Goal: Task Accomplishment & Management: Manage account settings

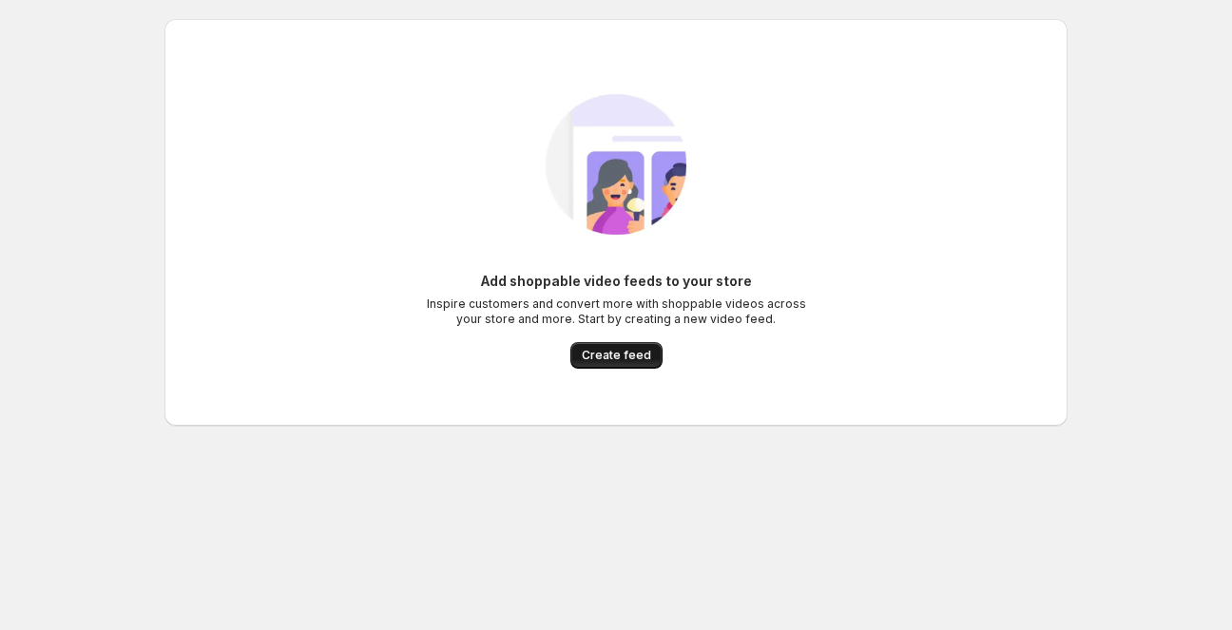
click at [601, 356] on span "Create feed" at bounding box center [616, 355] width 69 height 15
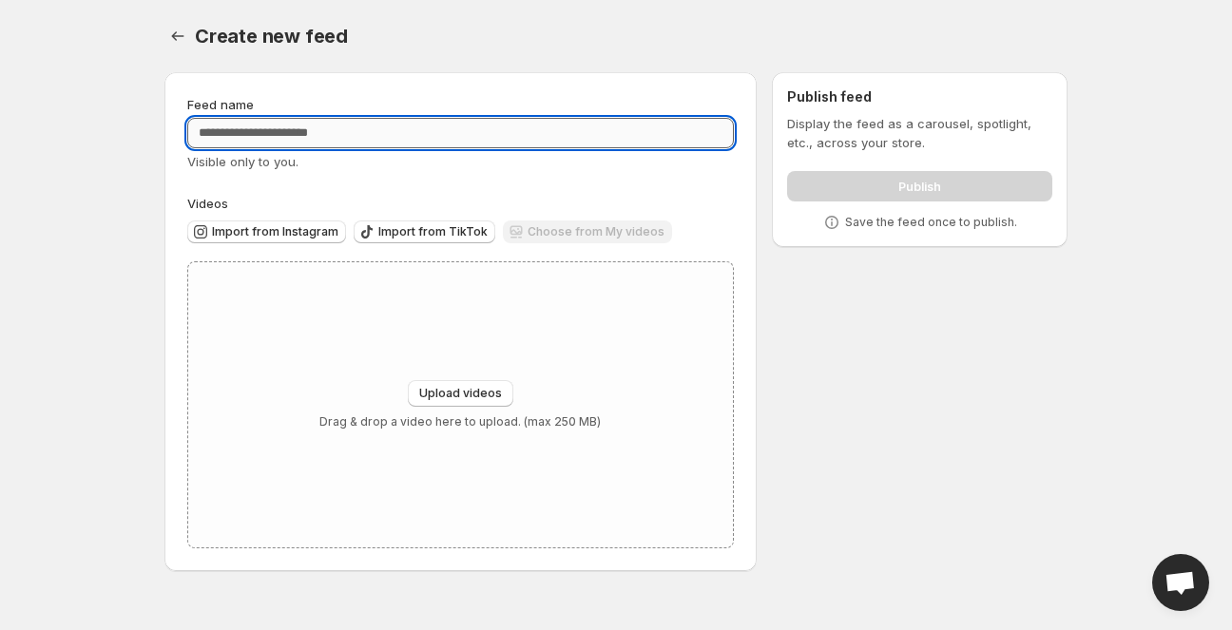
click at [308, 130] on input "Feed name" at bounding box center [460, 133] width 546 height 30
type input "**********"
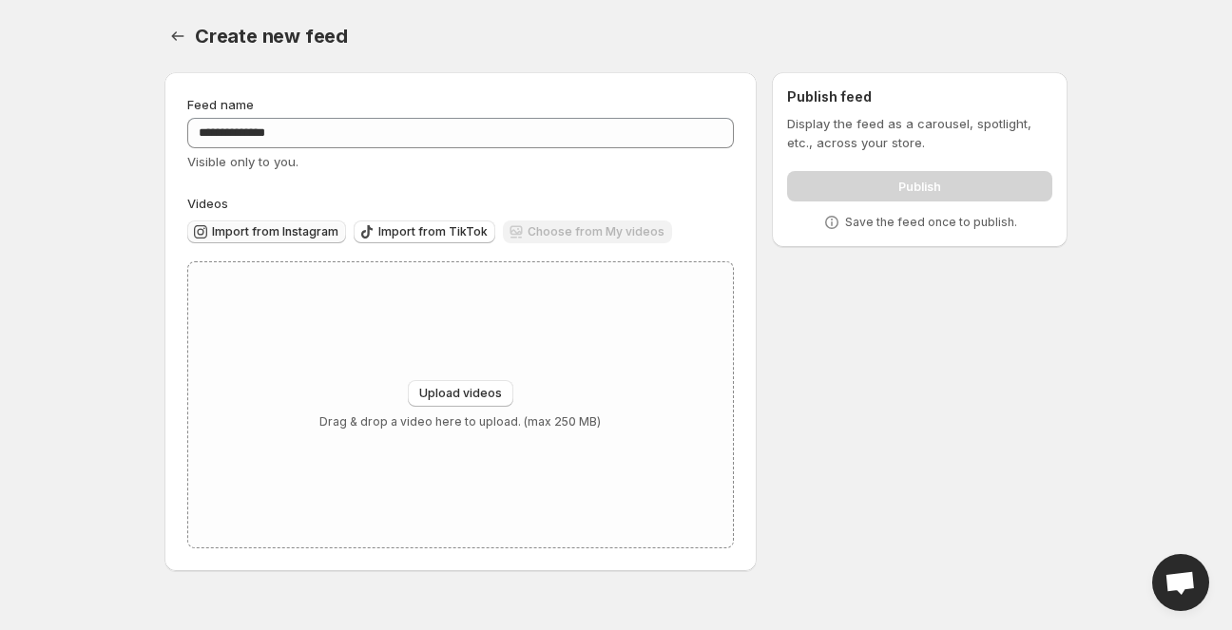
click at [284, 234] on span "Import from Instagram" at bounding box center [275, 231] width 126 height 15
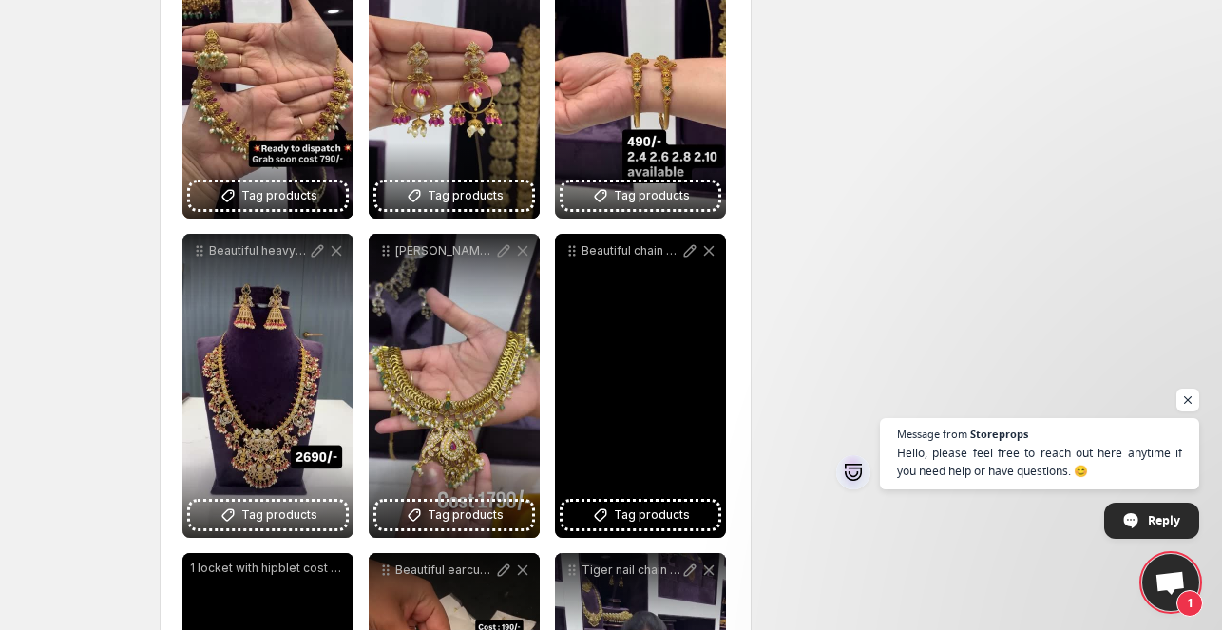
scroll to position [190, 0]
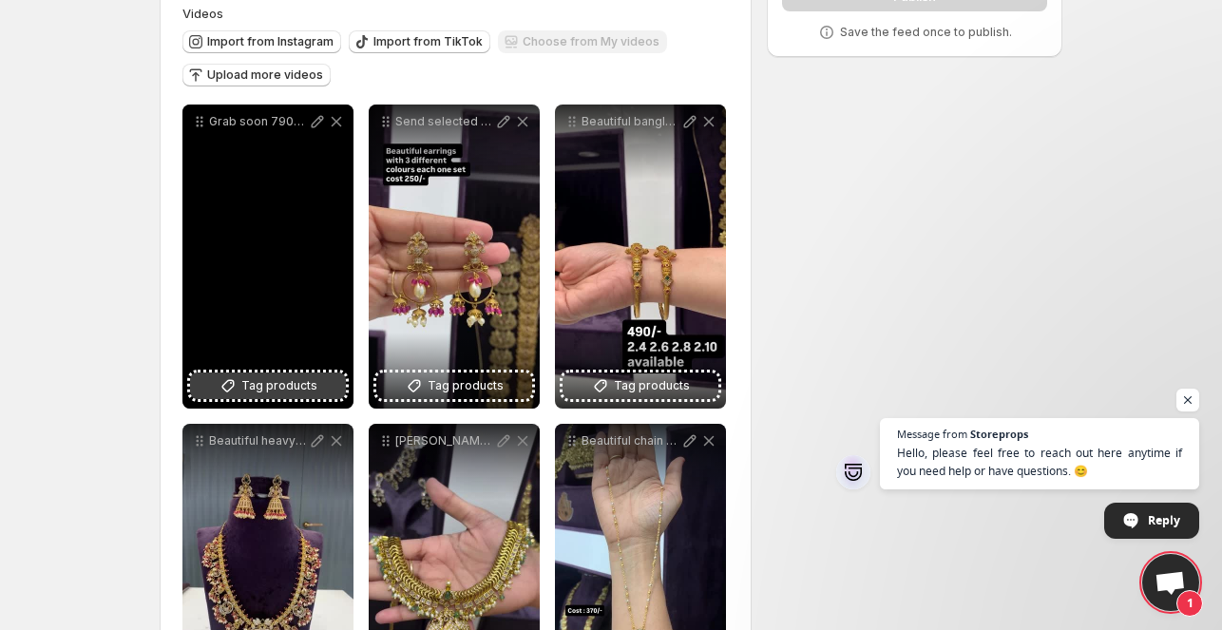
click at [271, 391] on span "Tag products" at bounding box center [279, 385] width 76 height 19
click at [281, 393] on span "Tag products" at bounding box center [279, 385] width 76 height 19
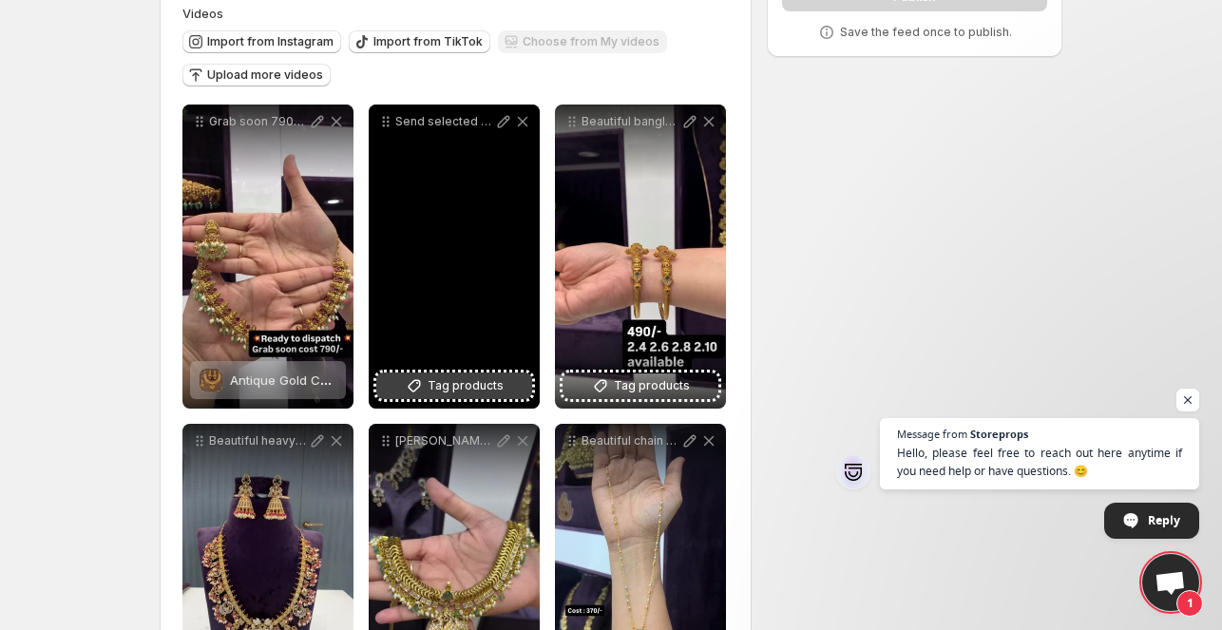
click at [445, 393] on span "Tag products" at bounding box center [466, 385] width 76 height 19
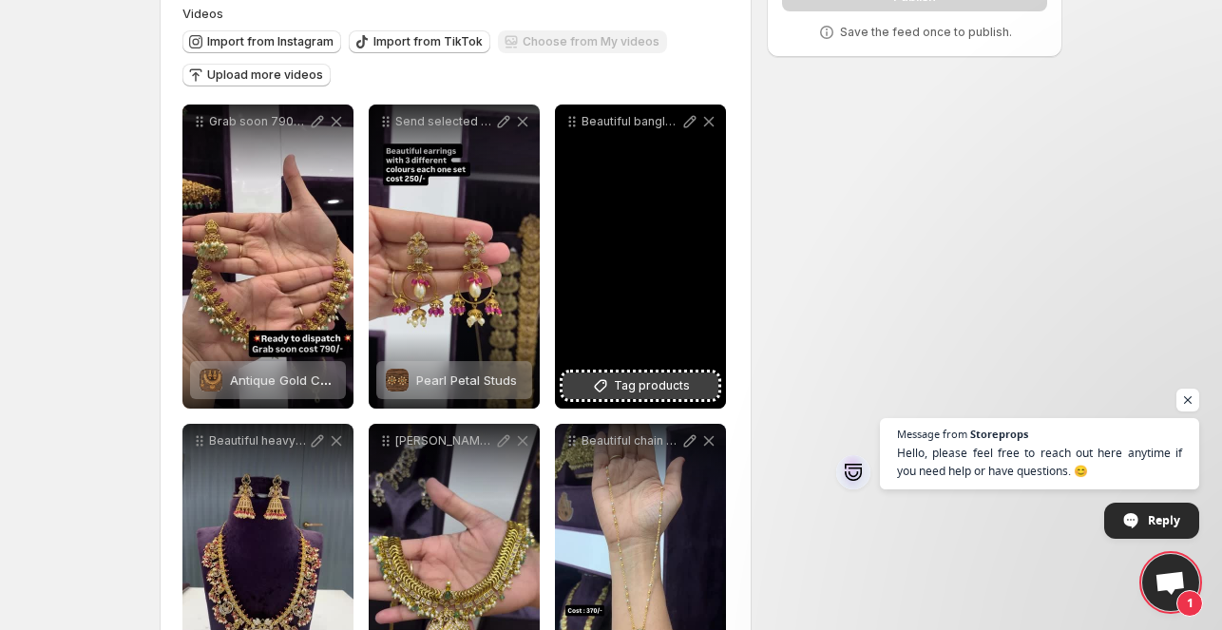
click at [632, 397] on button "Tag products" at bounding box center [641, 386] width 156 height 27
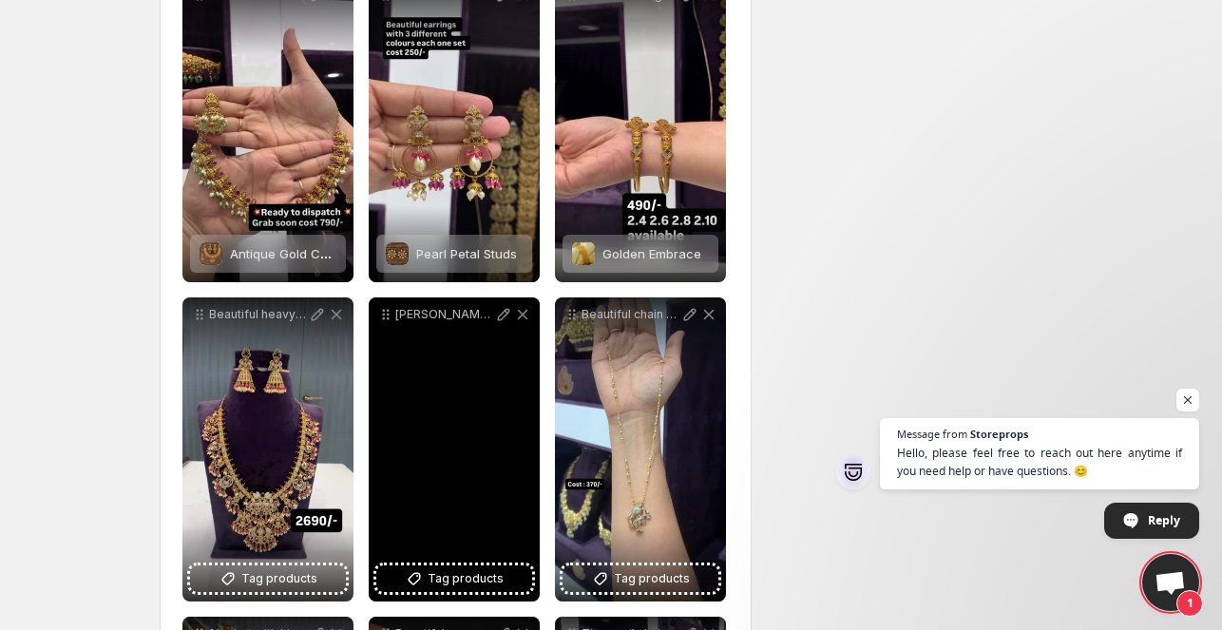
scroll to position [507, 0]
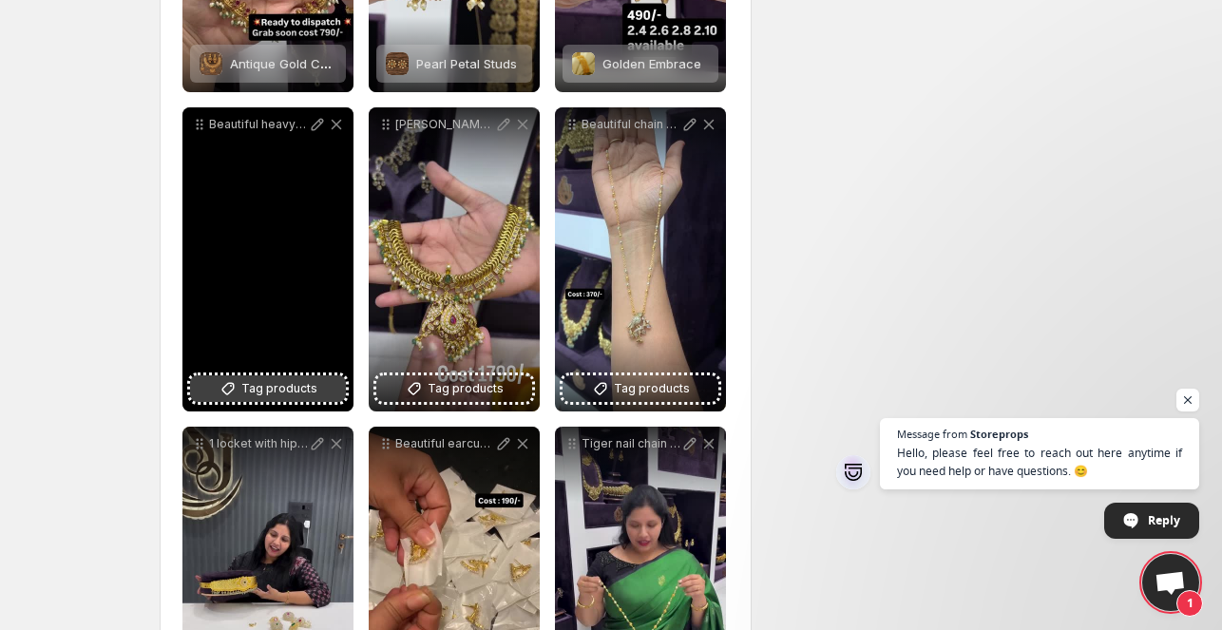
click at [296, 390] on span "Tag products" at bounding box center [279, 388] width 76 height 19
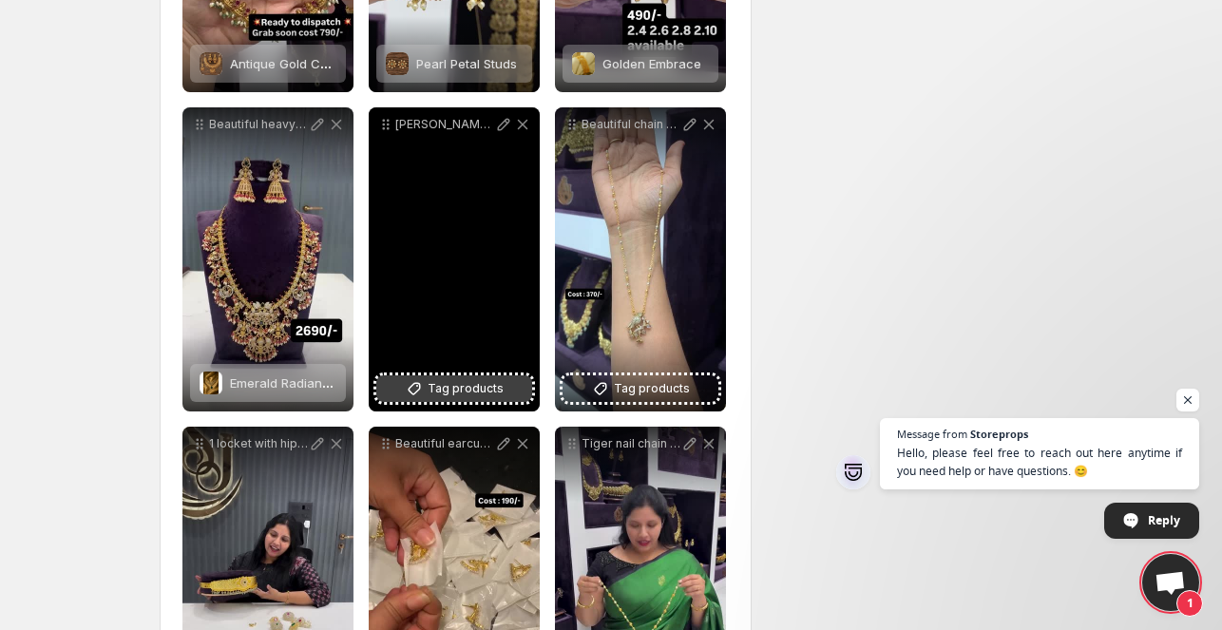
click at [466, 383] on span "Tag products" at bounding box center [466, 388] width 76 height 19
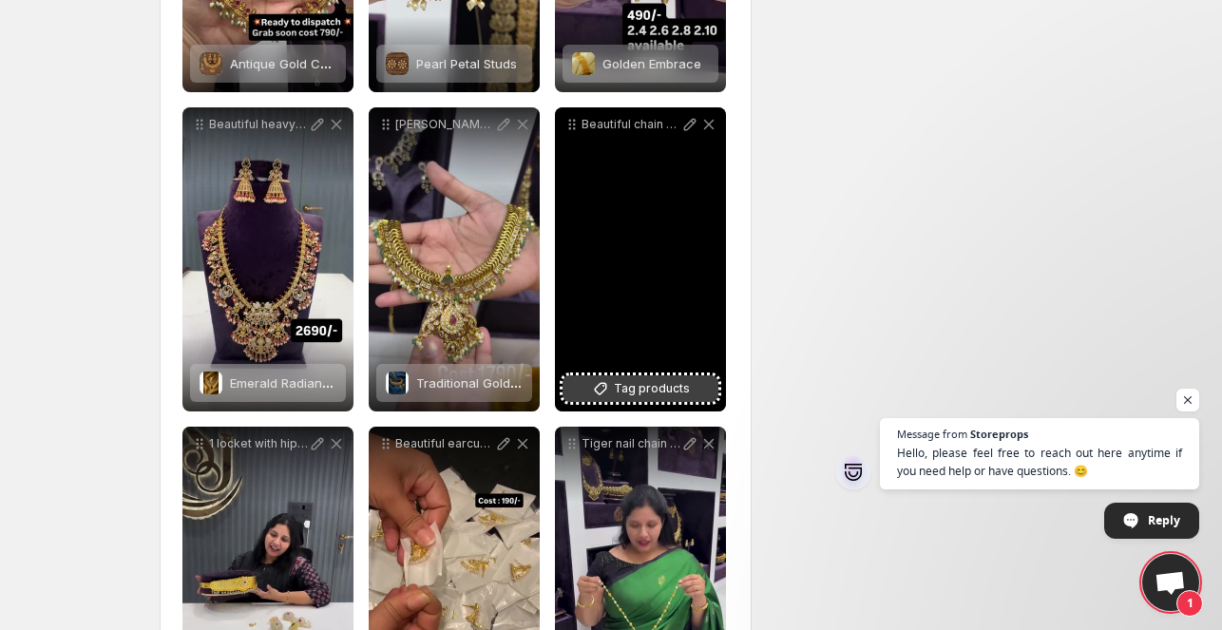
click at [659, 401] on button "Tag products" at bounding box center [641, 388] width 156 height 27
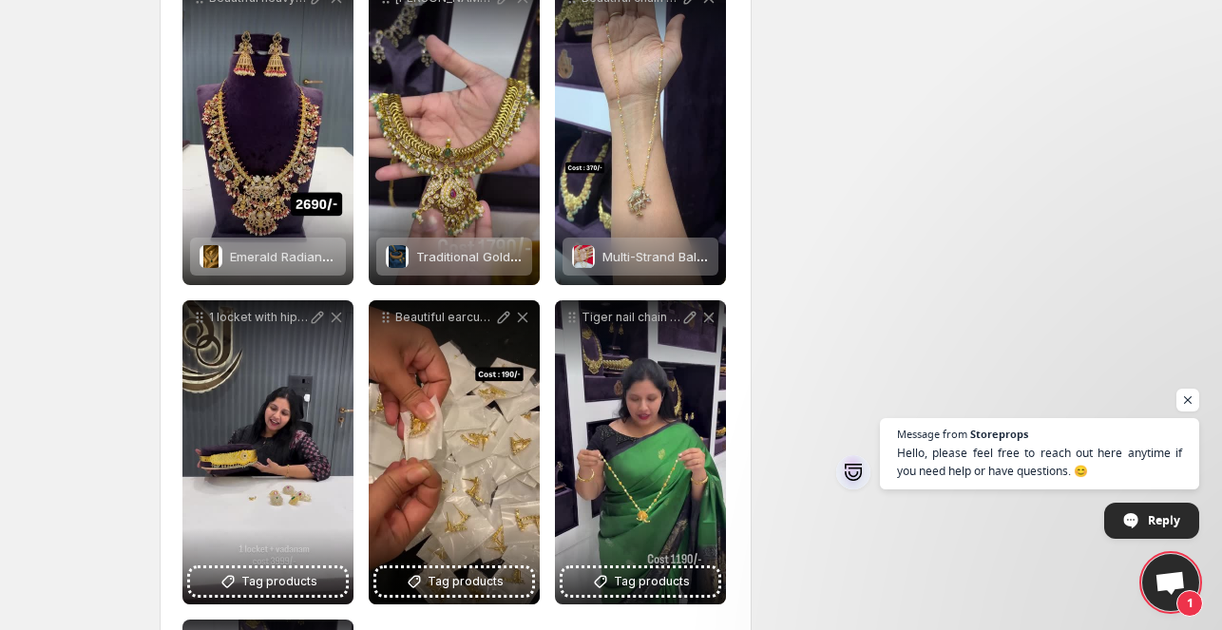
scroll to position [823, 0]
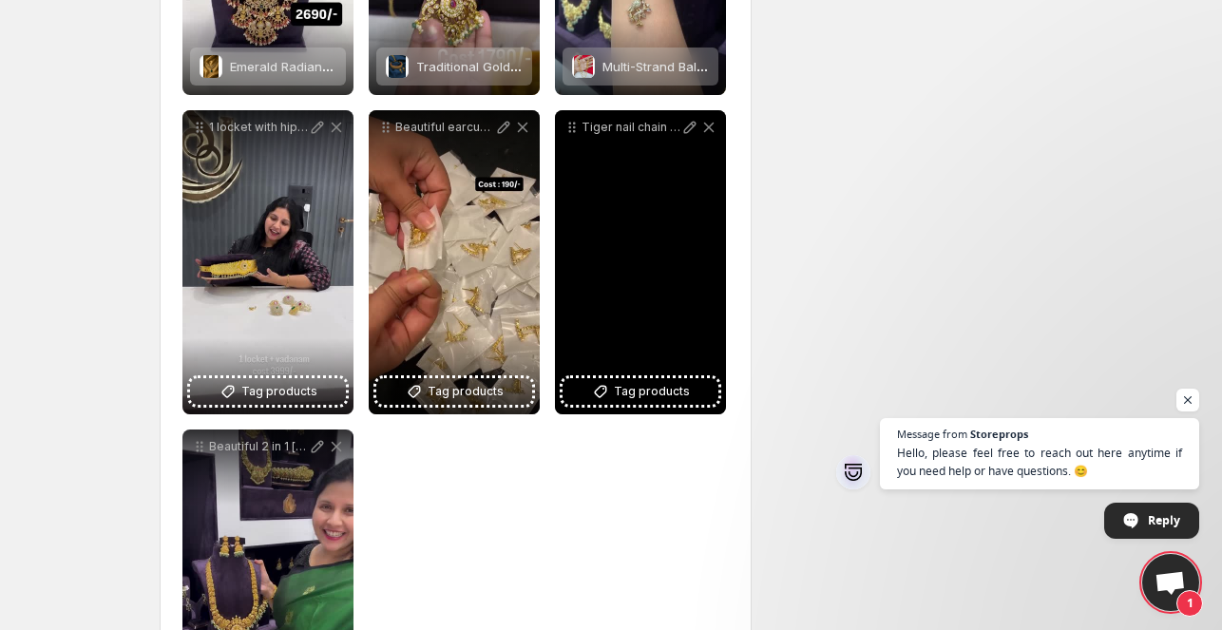
click at [641, 406] on div "Tiger nail chain cost 1190- place orders WhatsApp to [PHONE_NUMBER] [PHONE_NUMB…" at bounding box center [640, 262] width 171 height 304
click at [642, 401] on span "Tag products" at bounding box center [652, 391] width 76 height 19
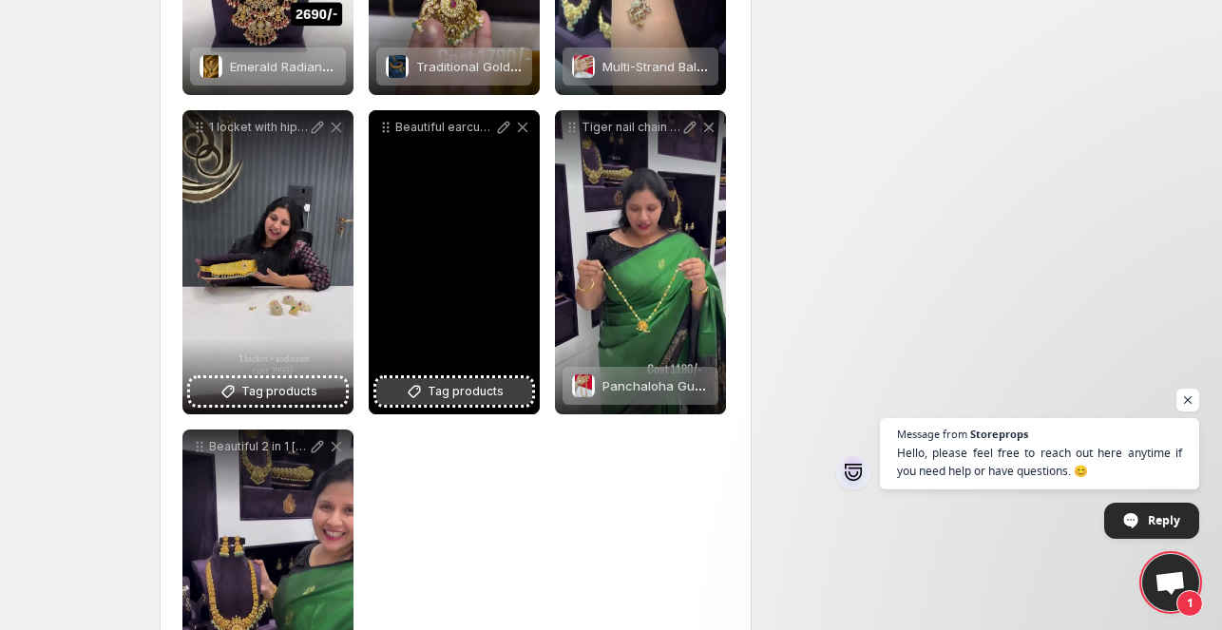
click at [459, 399] on span "Tag products" at bounding box center [466, 391] width 76 height 19
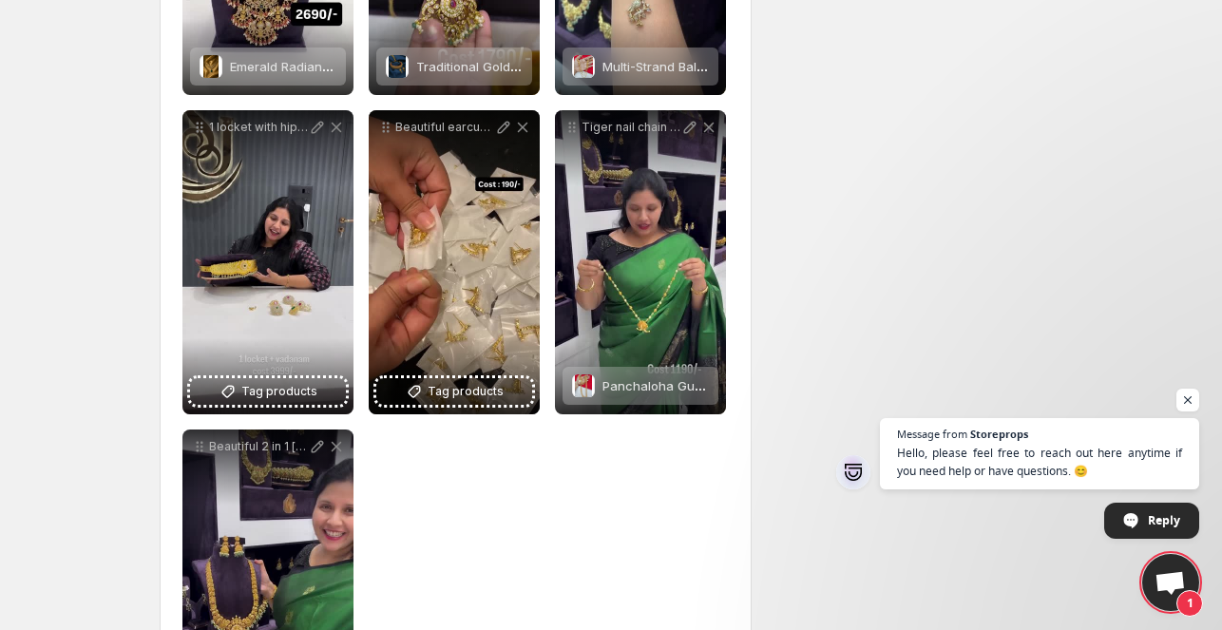
scroll to position [973, 0]
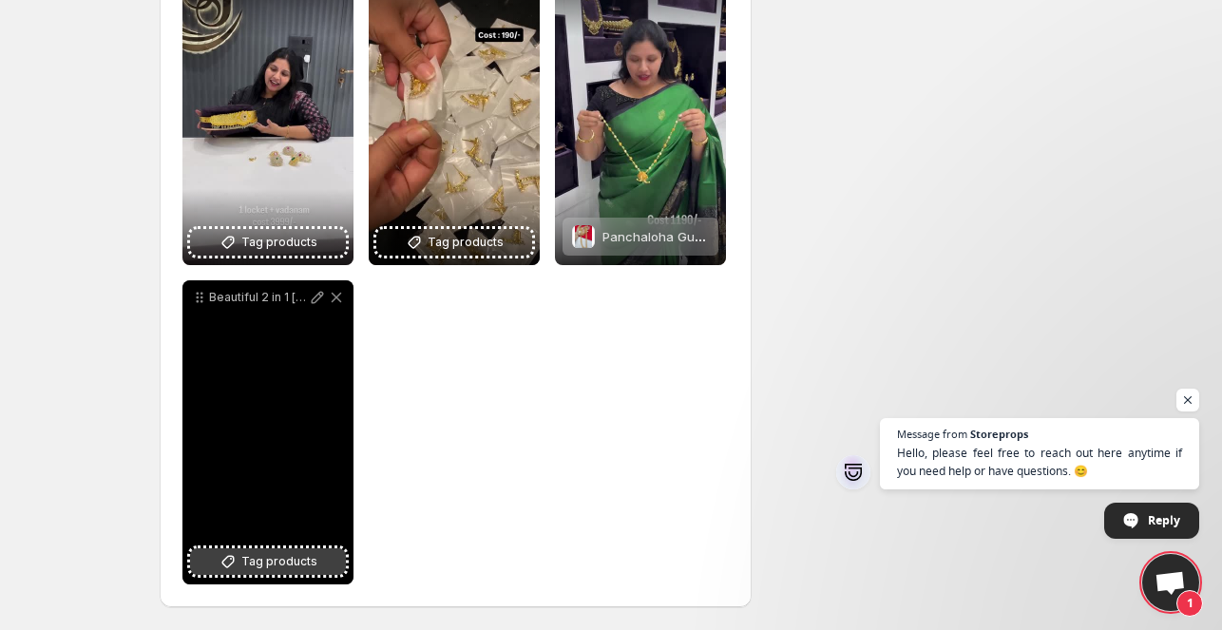
click at [300, 564] on span "Tag products" at bounding box center [279, 561] width 76 height 19
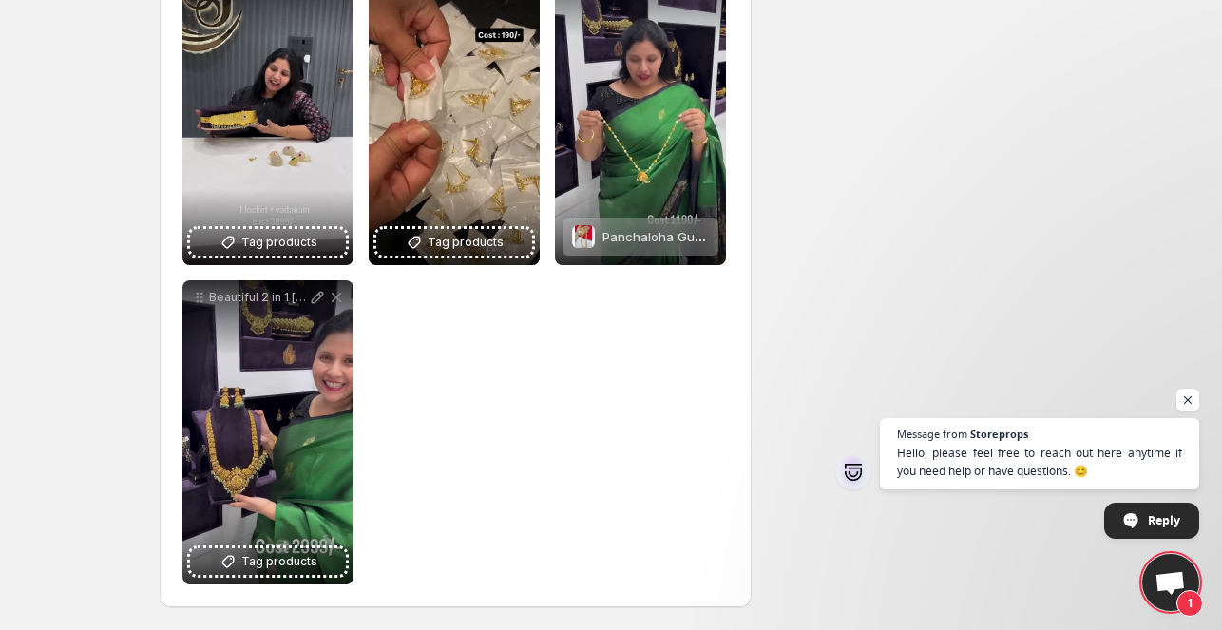
scroll to position [846, 0]
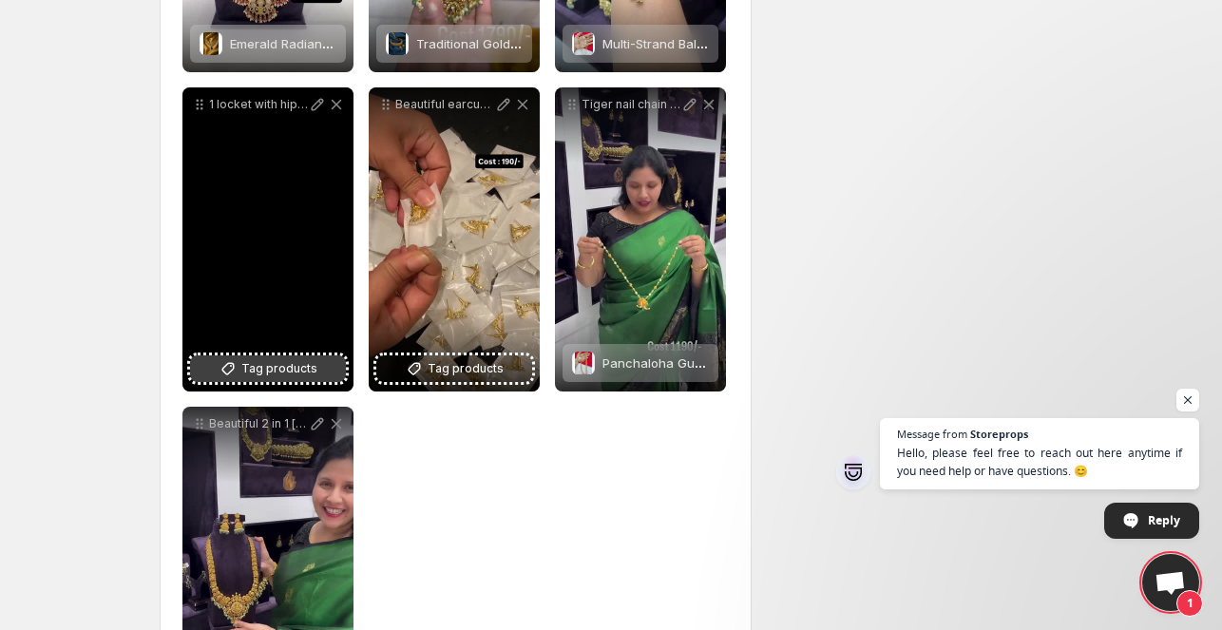
click at [330, 374] on button "Tag products" at bounding box center [268, 368] width 156 height 27
click at [281, 379] on button "Tag products" at bounding box center [268, 368] width 156 height 27
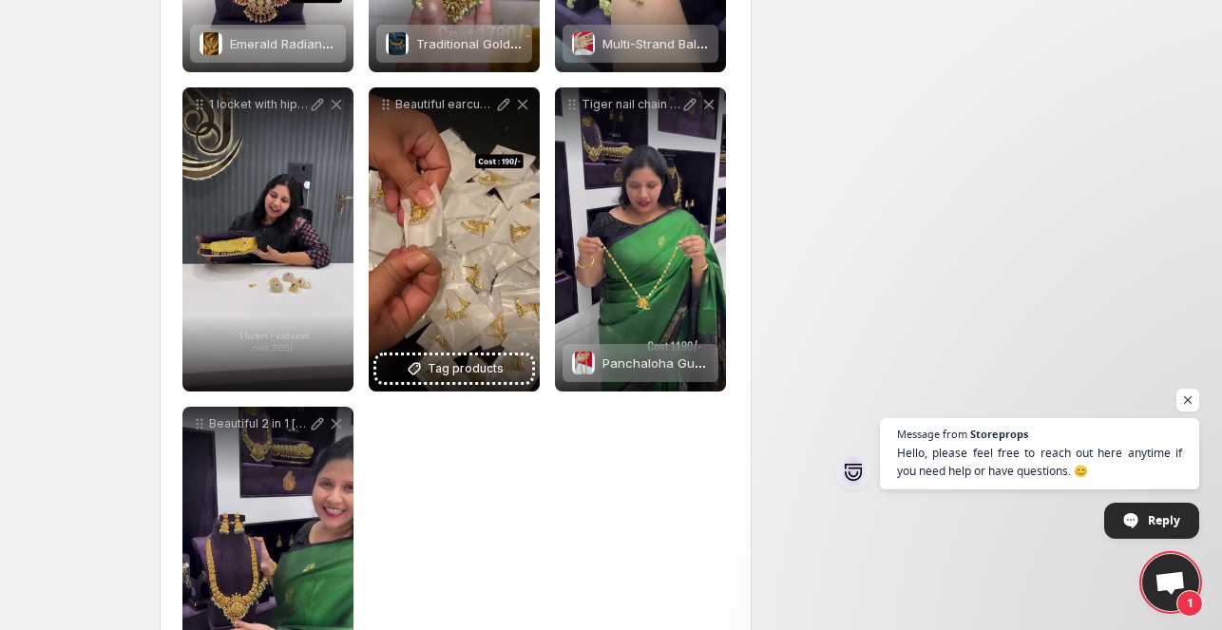
scroll to position [973, 0]
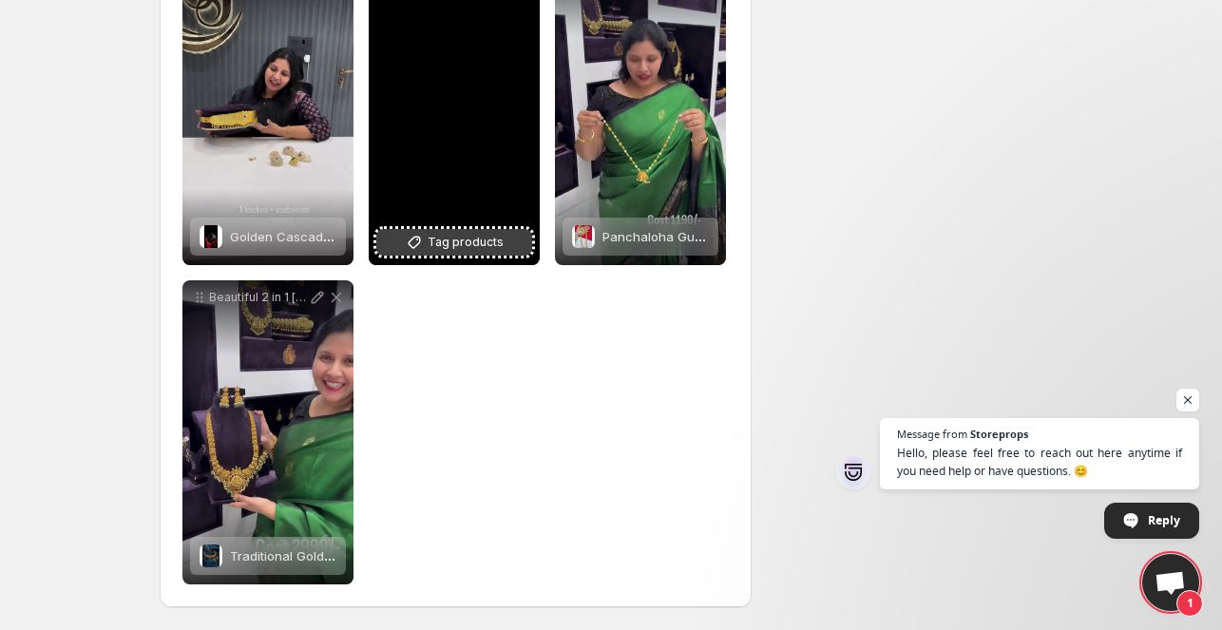
click at [462, 246] on span "Tag products" at bounding box center [466, 242] width 76 height 19
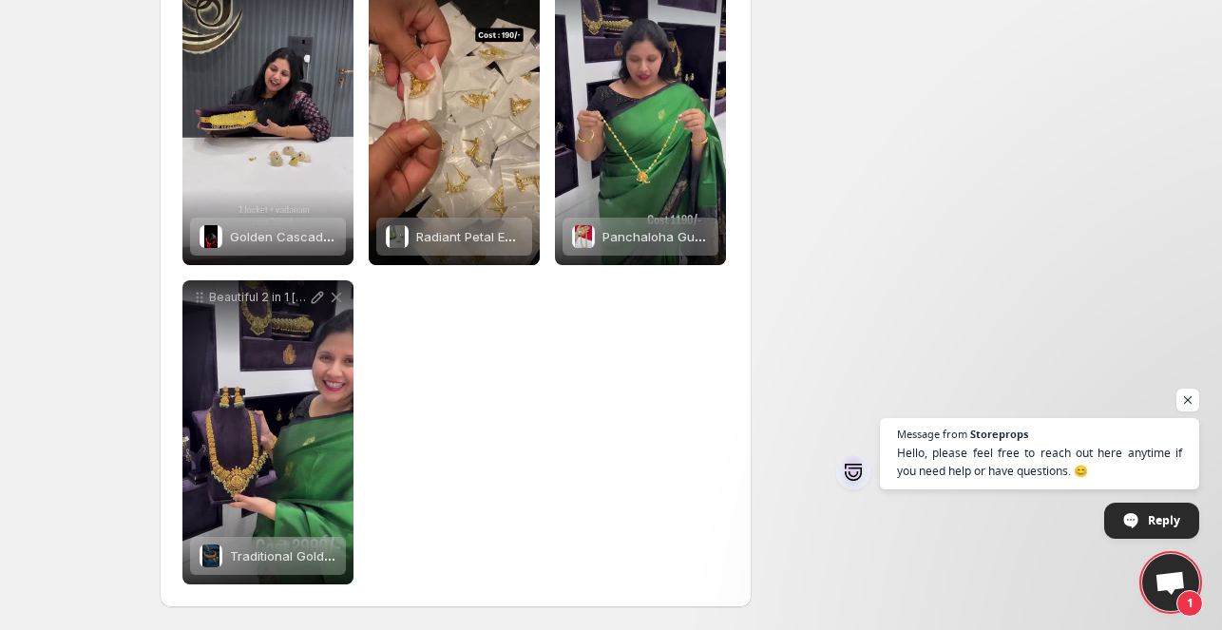
scroll to position [0, 0]
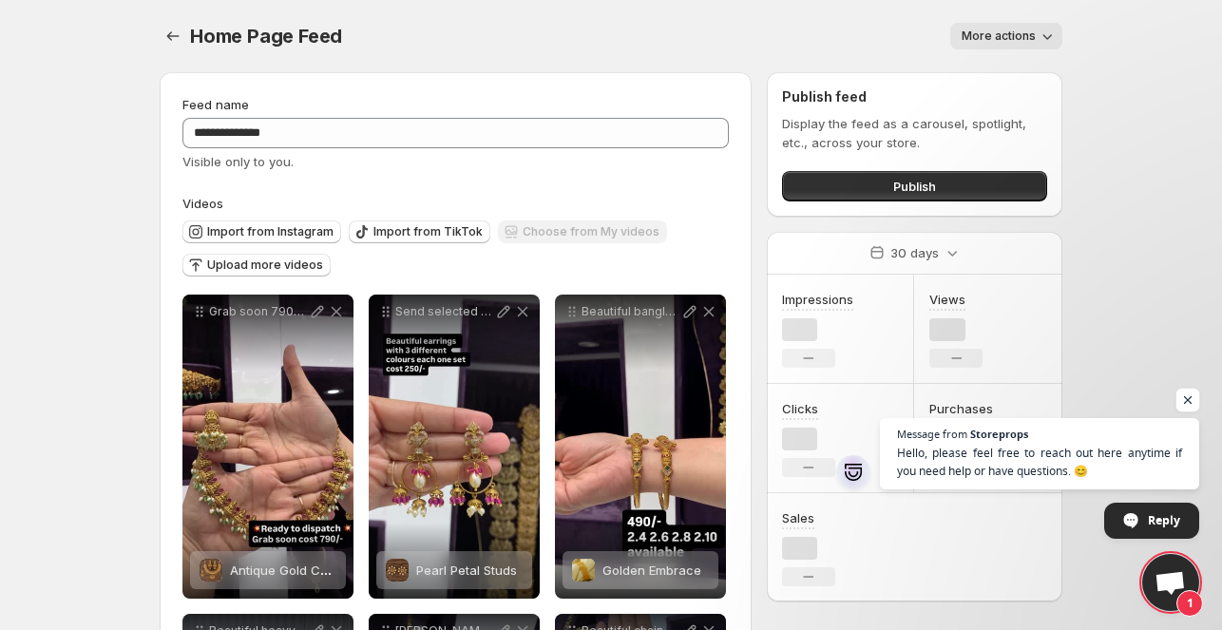
click at [1189, 400] on span "Open chat" at bounding box center [1189, 401] width 24 height 24
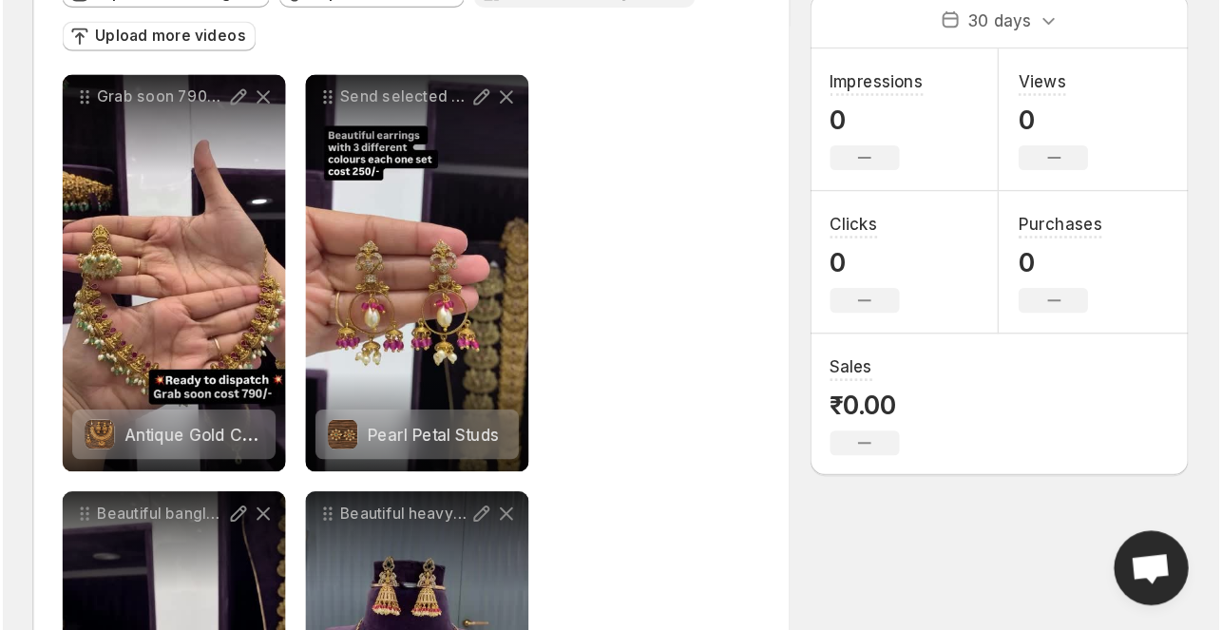
scroll to position [48, 0]
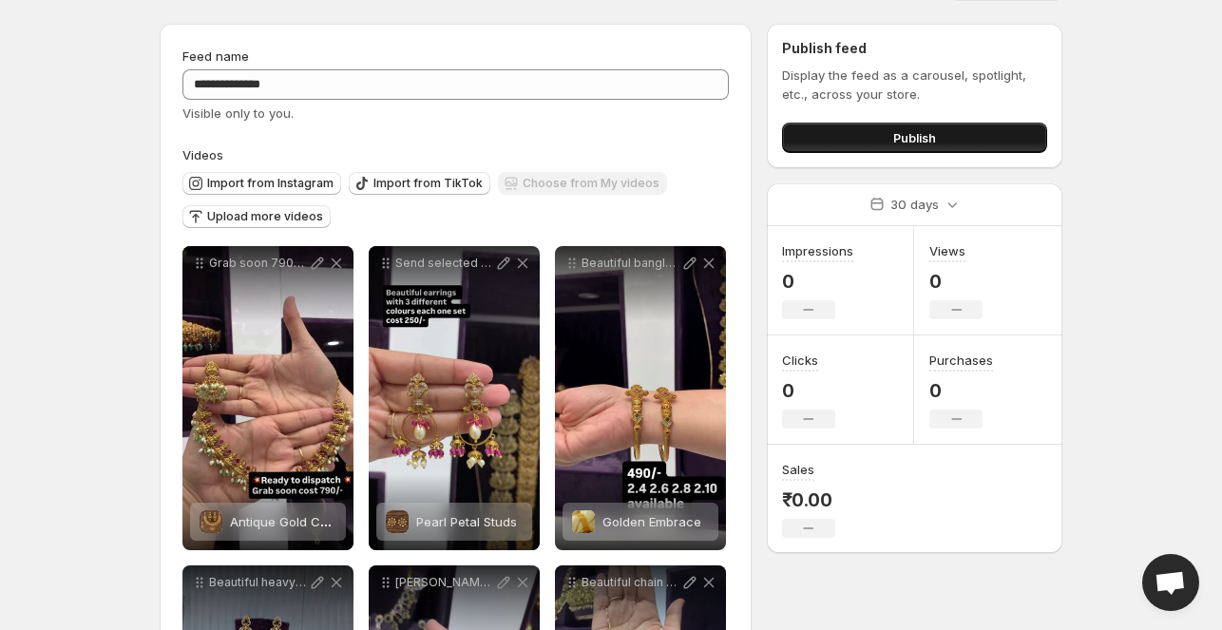
click at [829, 134] on button "Publish" at bounding box center [914, 138] width 265 height 30
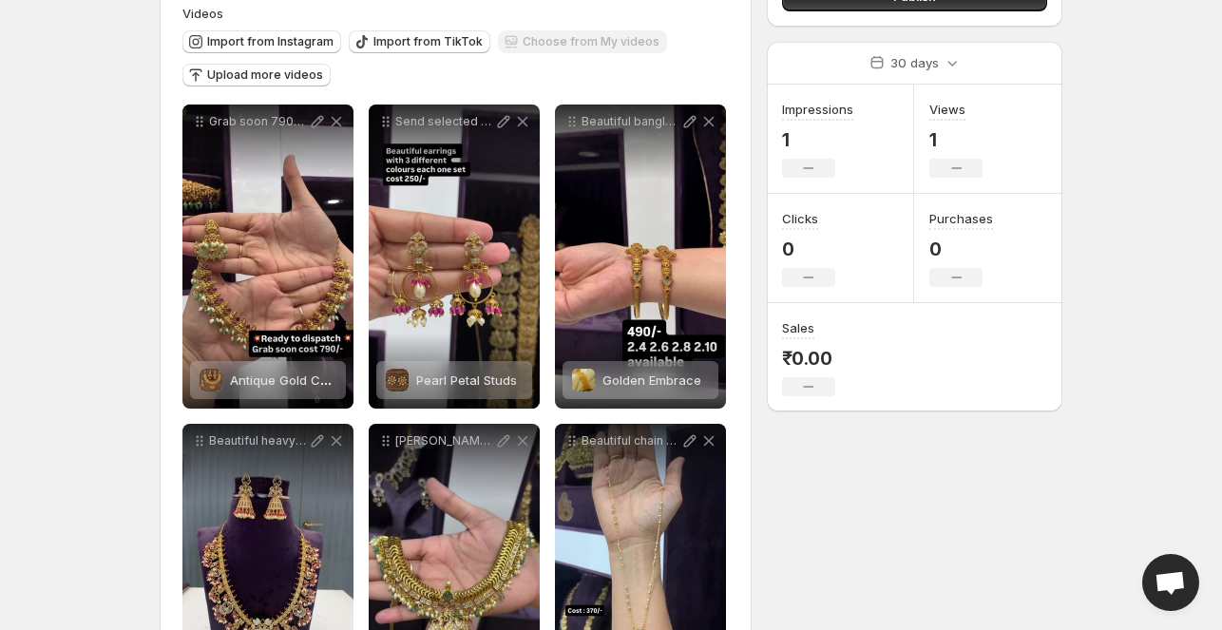
scroll to position [0, 0]
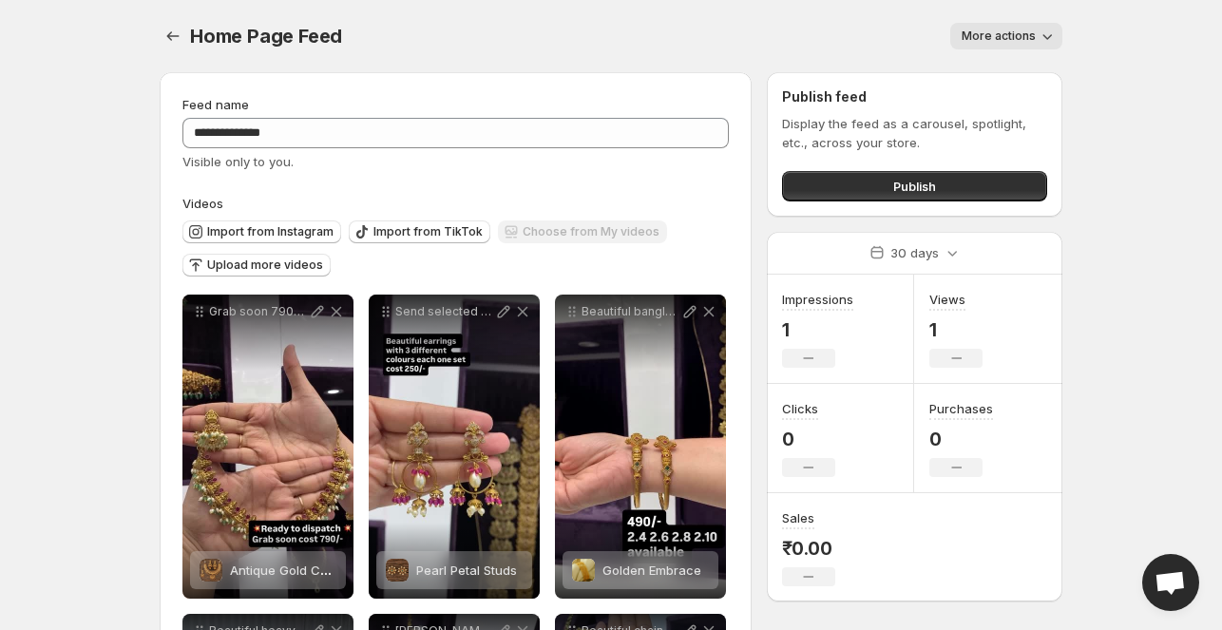
click at [1045, 29] on icon "button" at bounding box center [1047, 36] width 19 height 19
click at [966, 193] on button "Publish" at bounding box center [914, 186] width 265 height 30
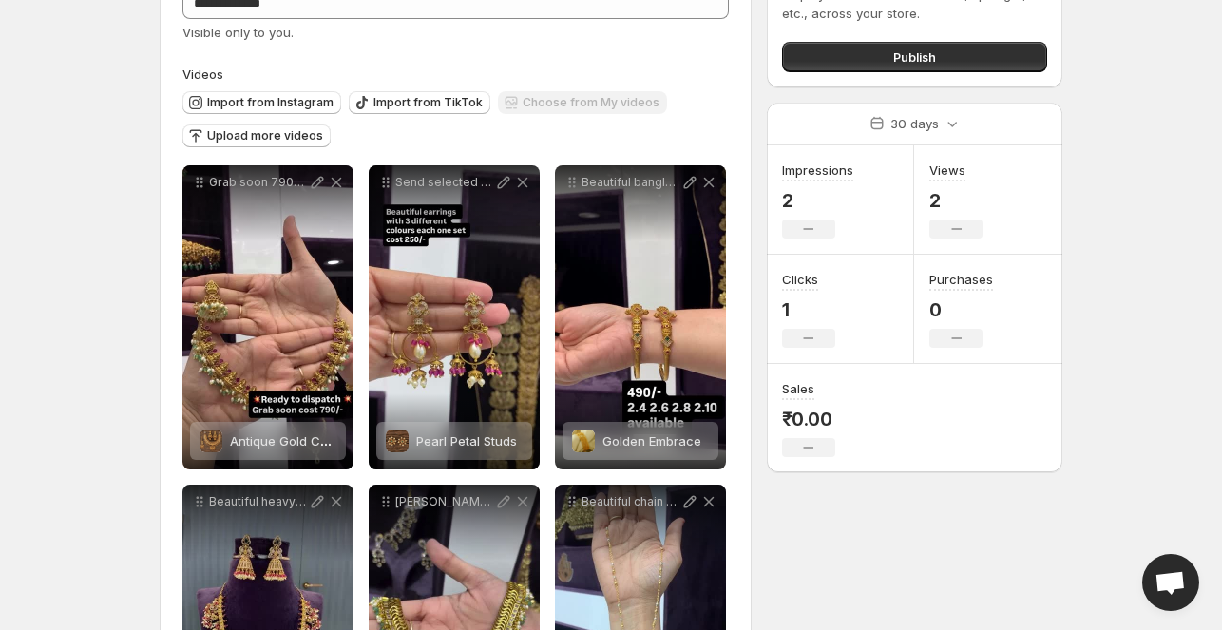
scroll to position [93, 0]
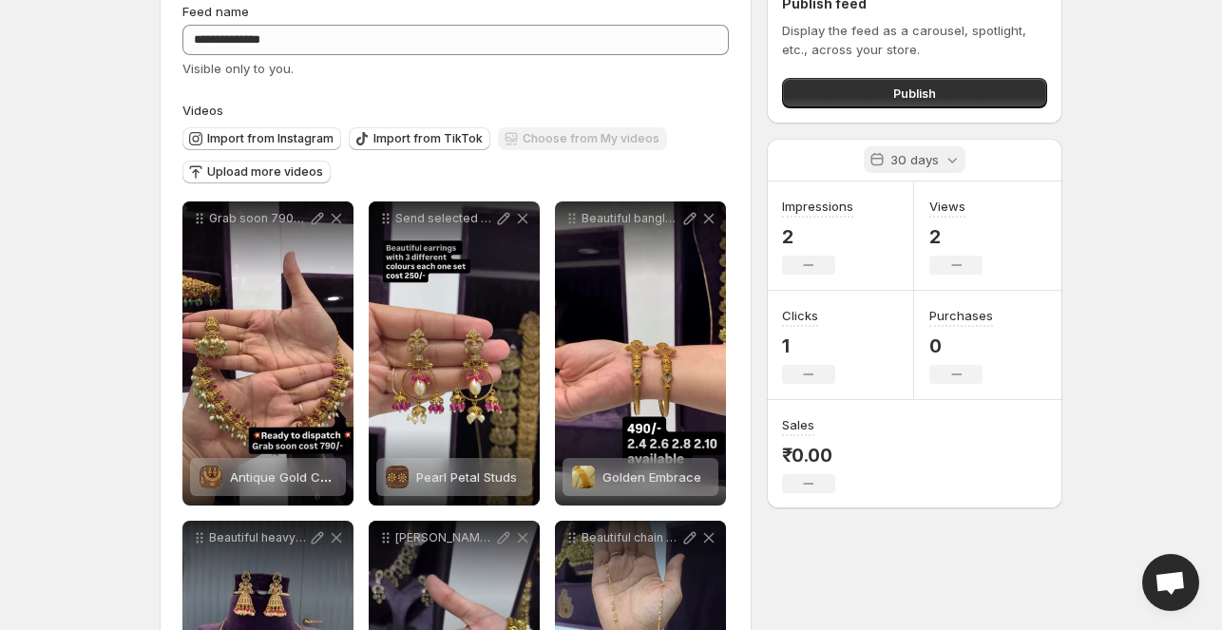
click at [928, 158] on p "30 days" at bounding box center [915, 159] width 48 height 19
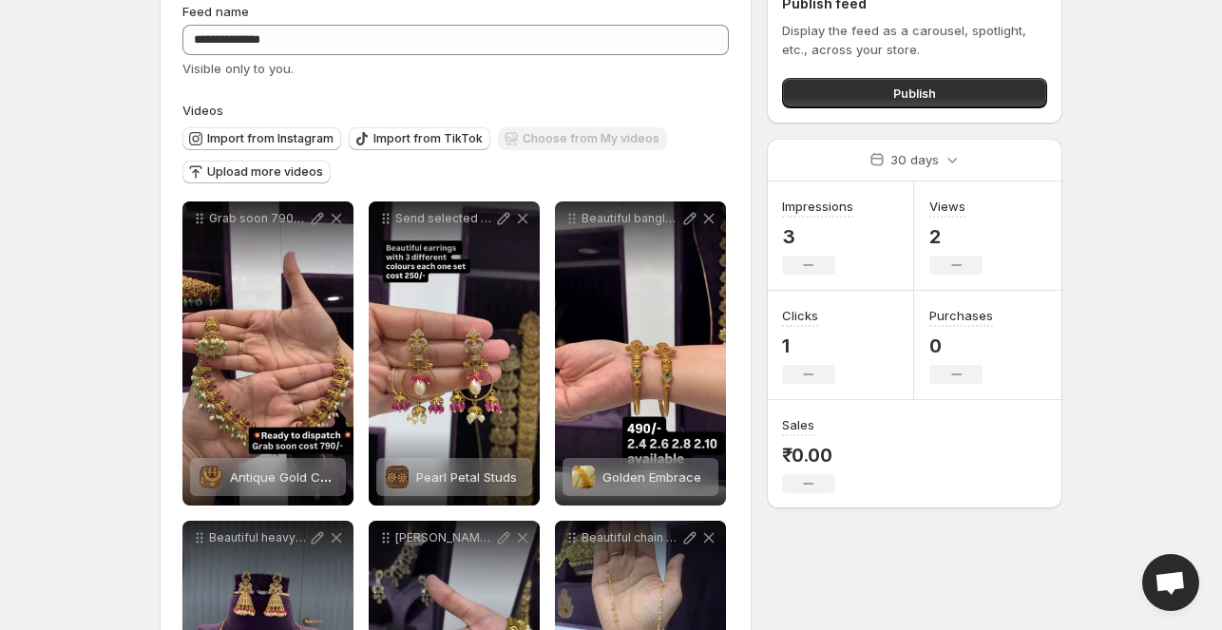
scroll to position [0, 0]
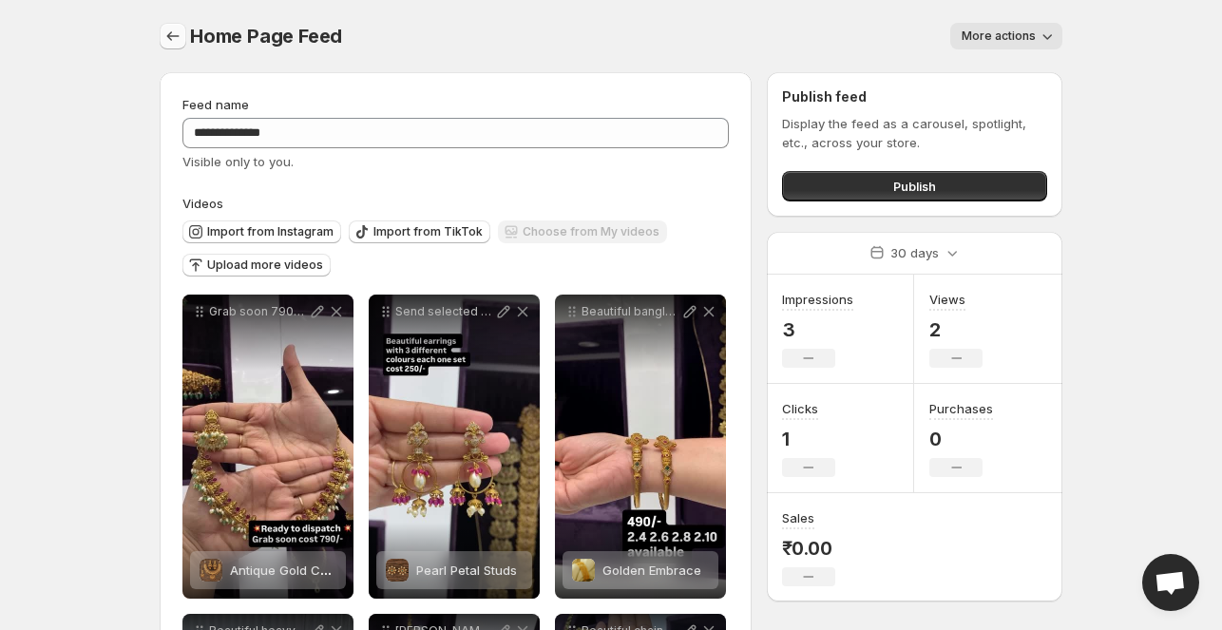
click at [183, 35] on button "Settings" at bounding box center [173, 36] width 27 height 27
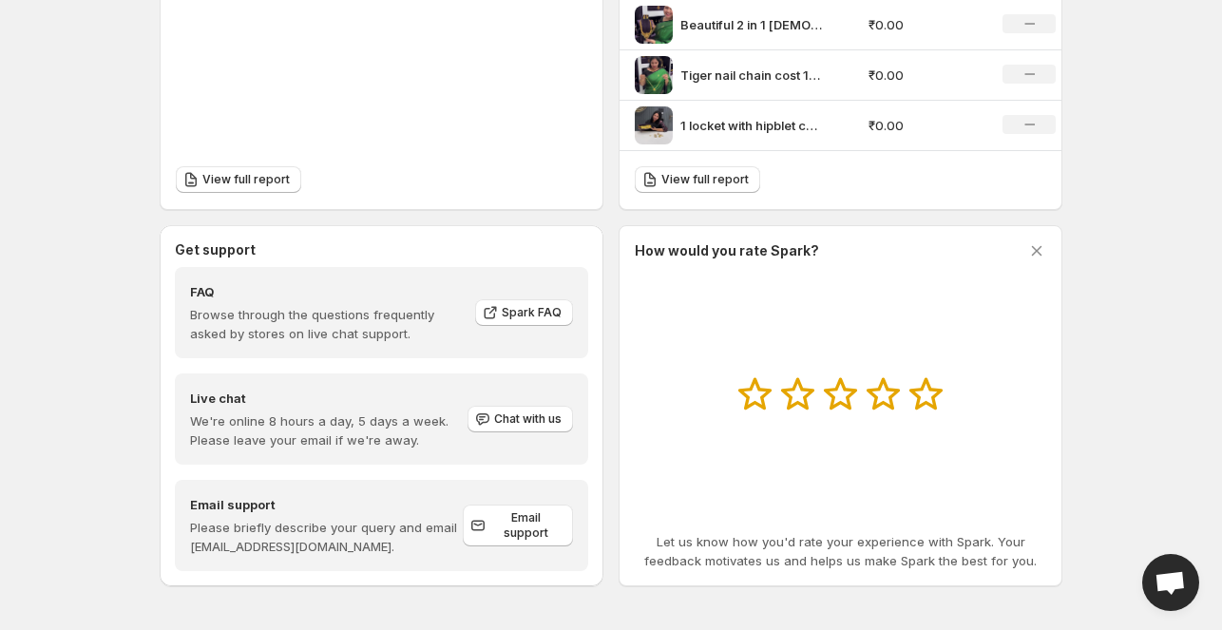
scroll to position [634, 0]
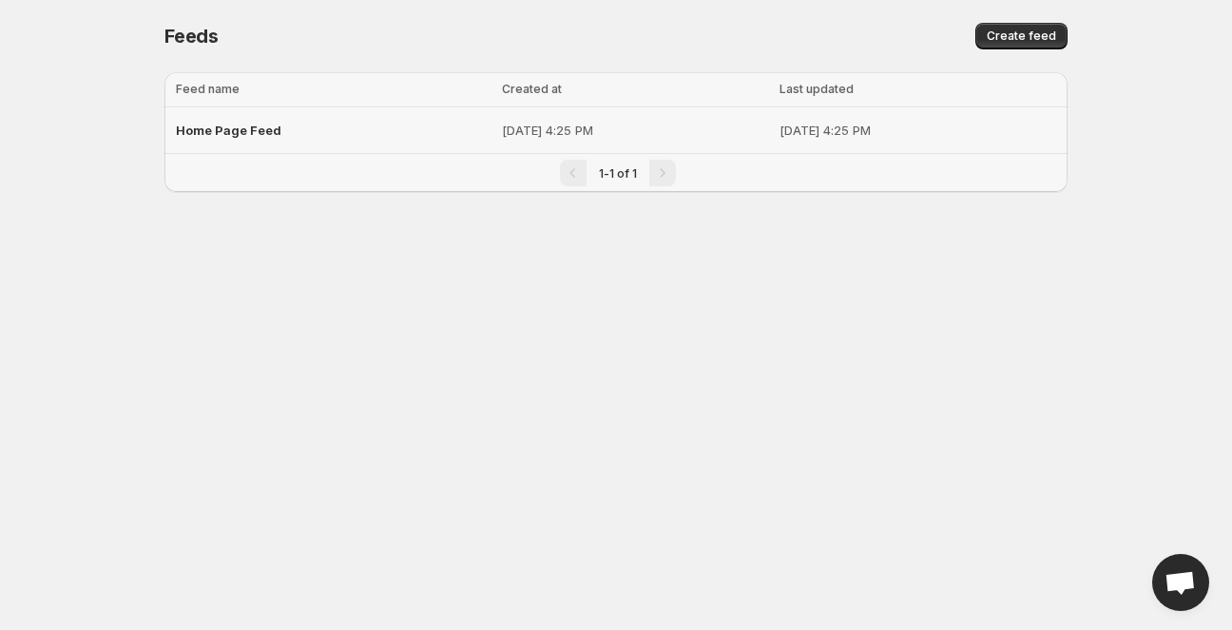
click at [502, 123] on p "[DATE] 4:25 PM" at bounding box center [635, 130] width 266 height 19
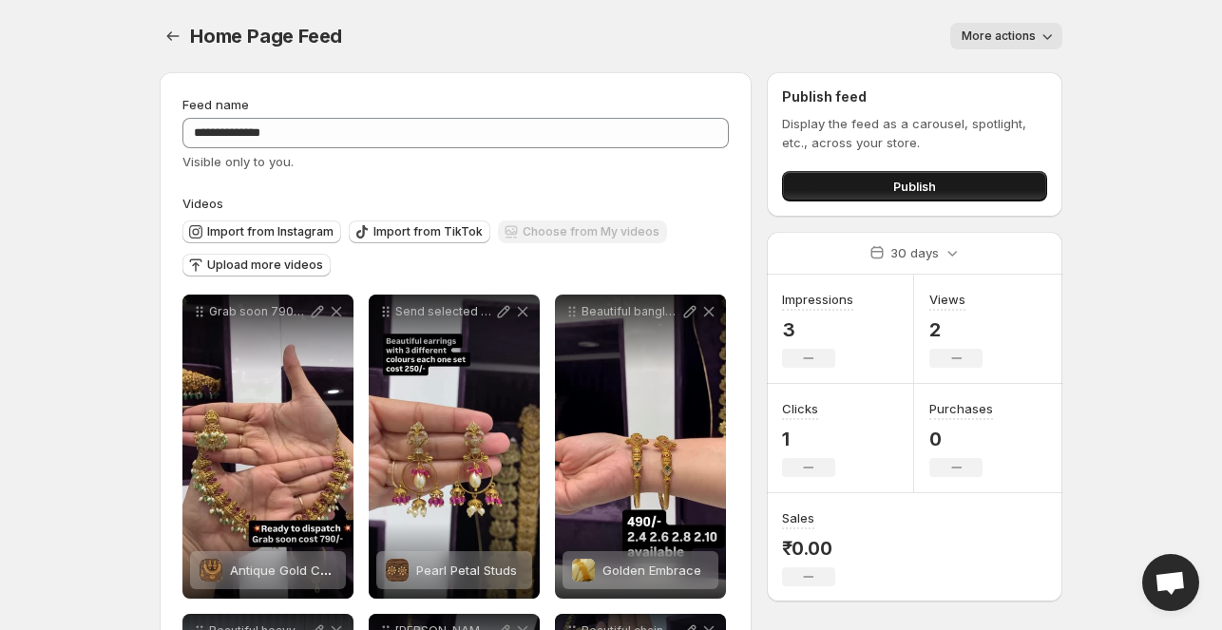
click at [911, 190] on span "Publish" at bounding box center [914, 186] width 43 height 19
click at [173, 28] on icon "Settings" at bounding box center [172, 36] width 19 height 19
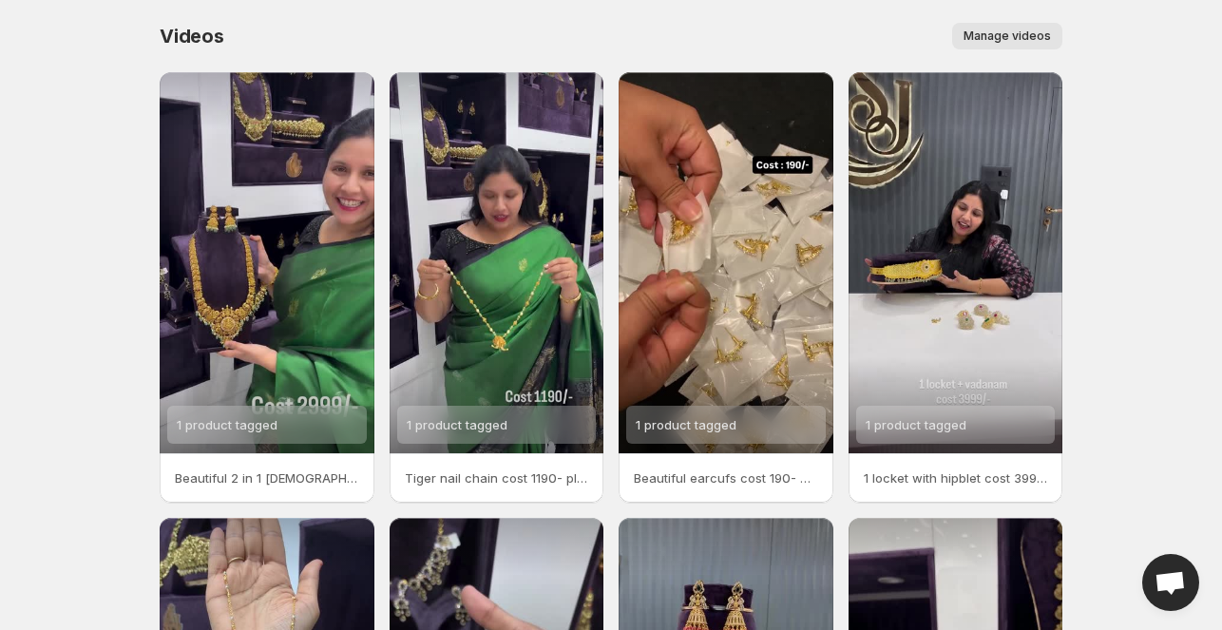
click at [1004, 34] on span "Manage videos" at bounding box center [1007, 36] width 87 height 15
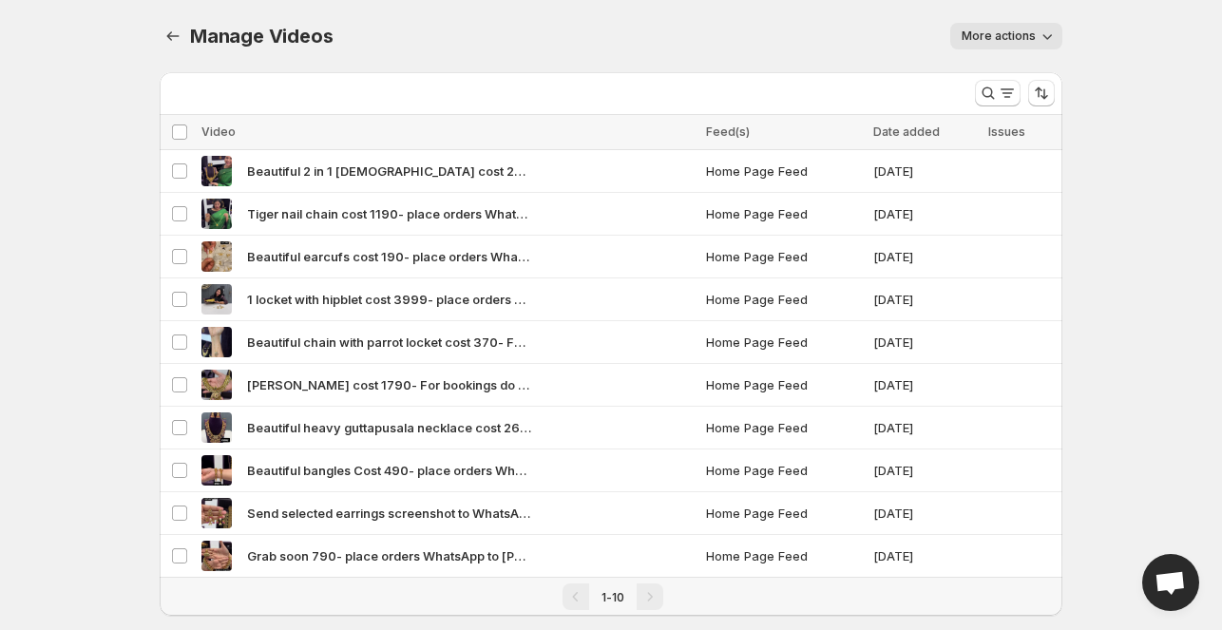
click at [1000, 29] on span "More actions" at bounding box center [999, 36] width 74 height 15
click at [843, 38] on div "More actions" at bounding box center [708, 36] width 707 height 27
click at [274, 166] on span "Beautiful 2 in 1 [DEMOGRAPHIC_DATA] cost 2999- place orders WhatsApp to [PHONE_…" at bounding box center [389, 171] width 285 height 19
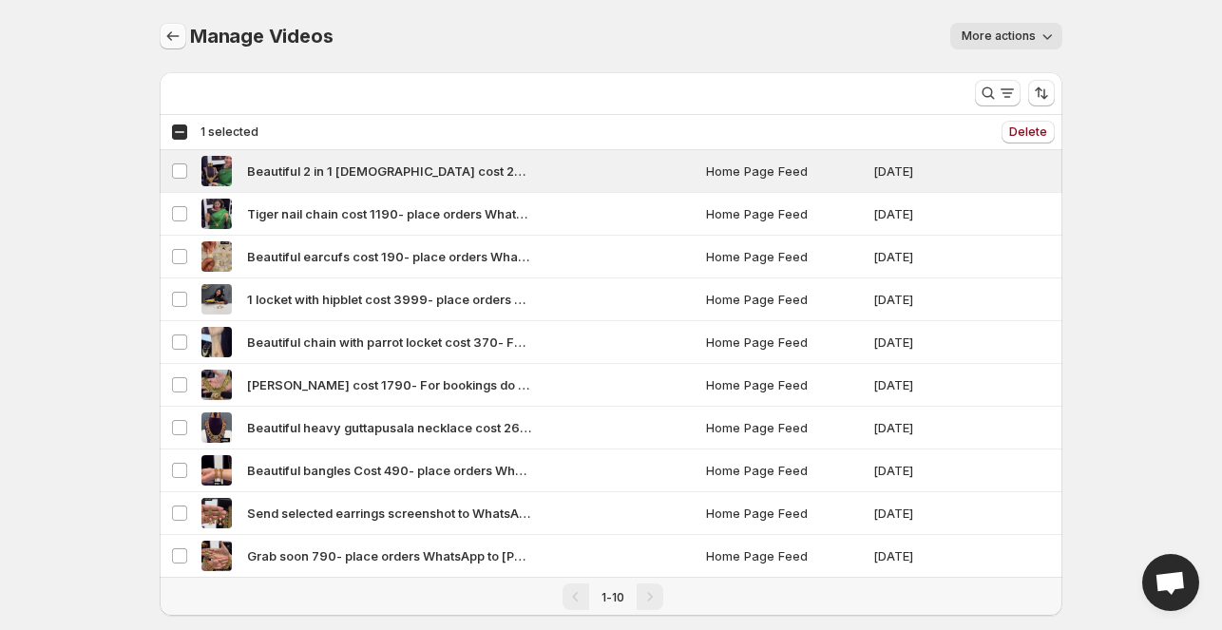
click at [182, 27] on button "Manage Videos" at bounding box center [173, 36] width 27 height 27
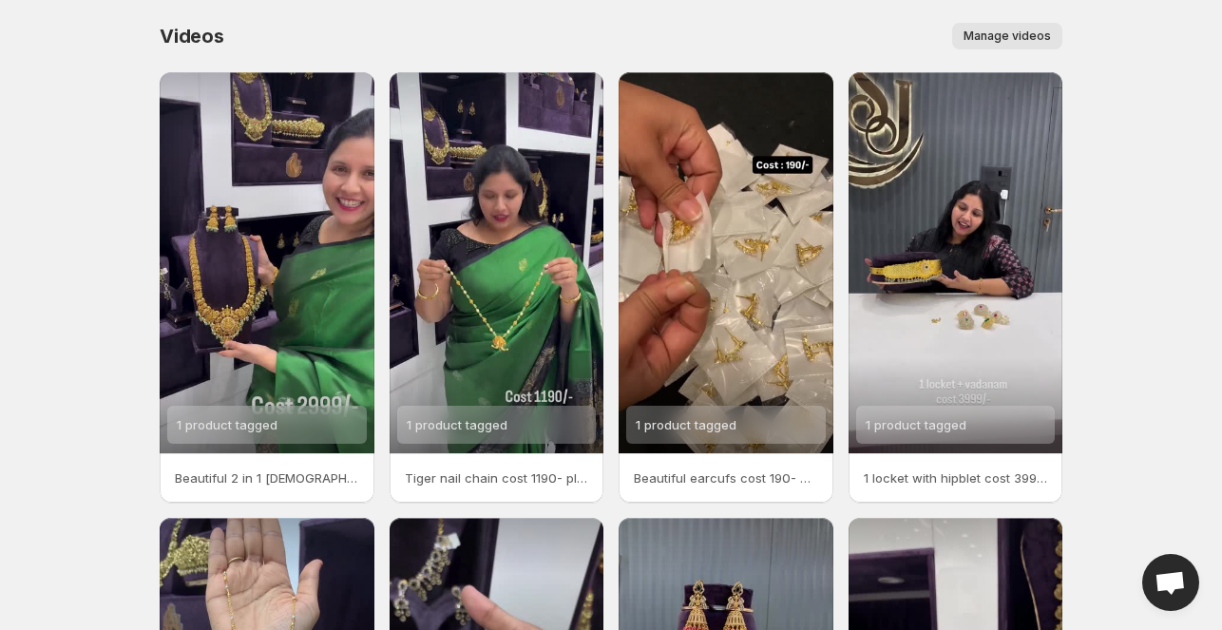
click at [1004, 34] on span "Manage videos" at bounding box center [1007, 36] width 87 height 15
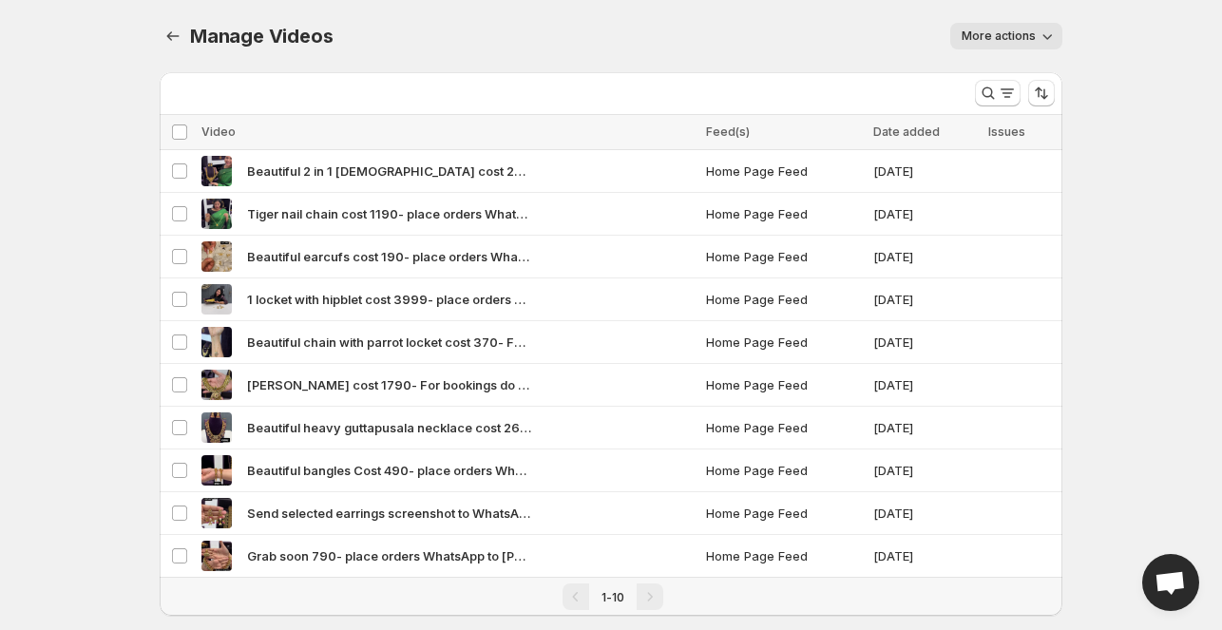
click at [992, 35] on span "More actions" at bounding box center [999, 36] width 74 height 15
click at [938, 37] on div "More actions" at bounding box center [708, 36] width 707 height 27
click at [644, 31] on div "More actions" at bounding box center [708, 36] width 707 height 27
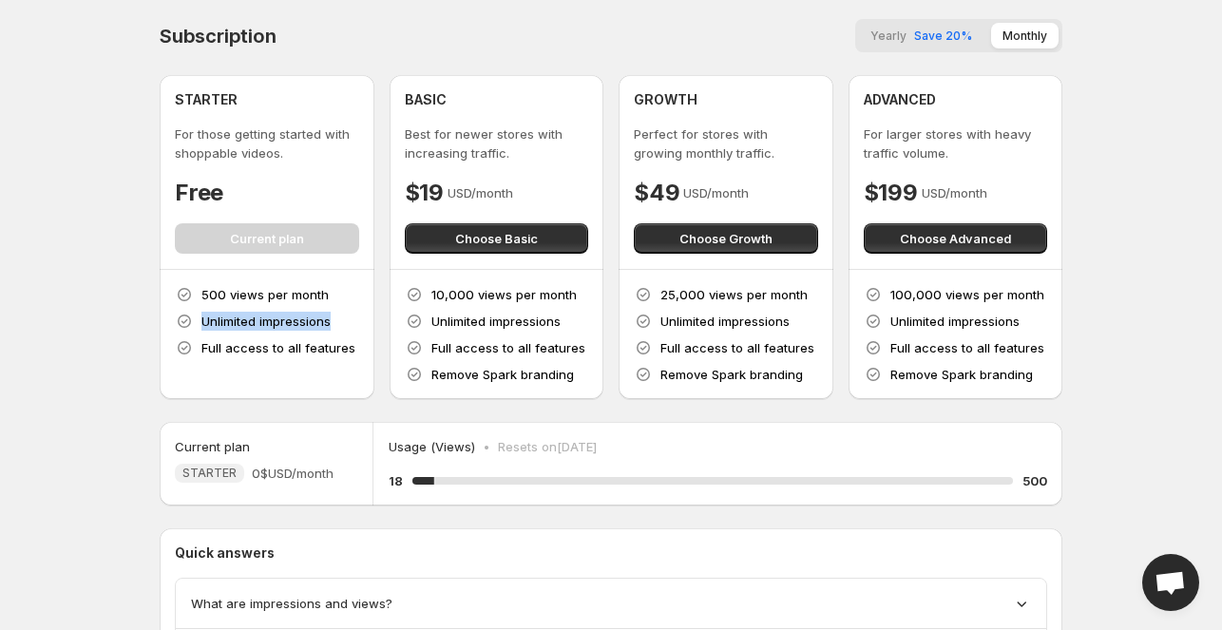
drag, startPoint x: 204, startPoint y: 313, endPoint x: 319, endPoint y: 327, distance: 115.9
click at [339, 315] on div "500 views per month Unlimited impressions Full access to all features" at bounding box center [267, 321] width 184 height 72
click at [260, 350] on p "Full access to all features" at bounding box center [278, 347] width 154 height 19
click at [260, 351] on p "Full access to all features" at bounding box center [278, 347] width 154 height 19
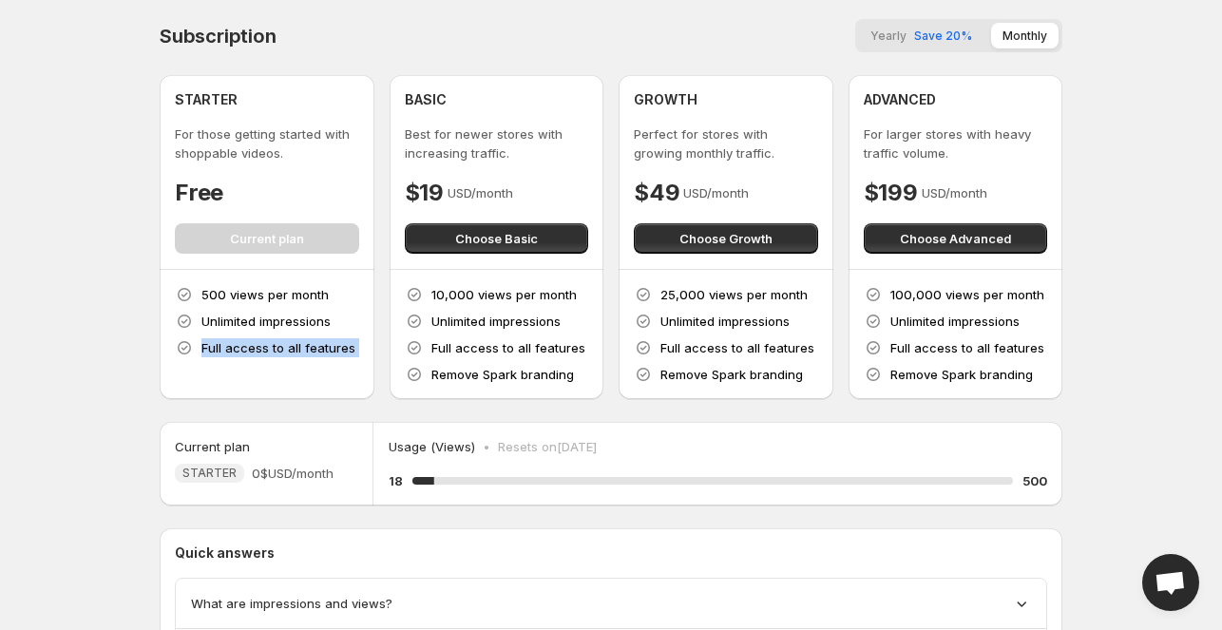
click at [296, 351] on p "Full access to all features" at bounding box center [278, 347] width 154 height 19
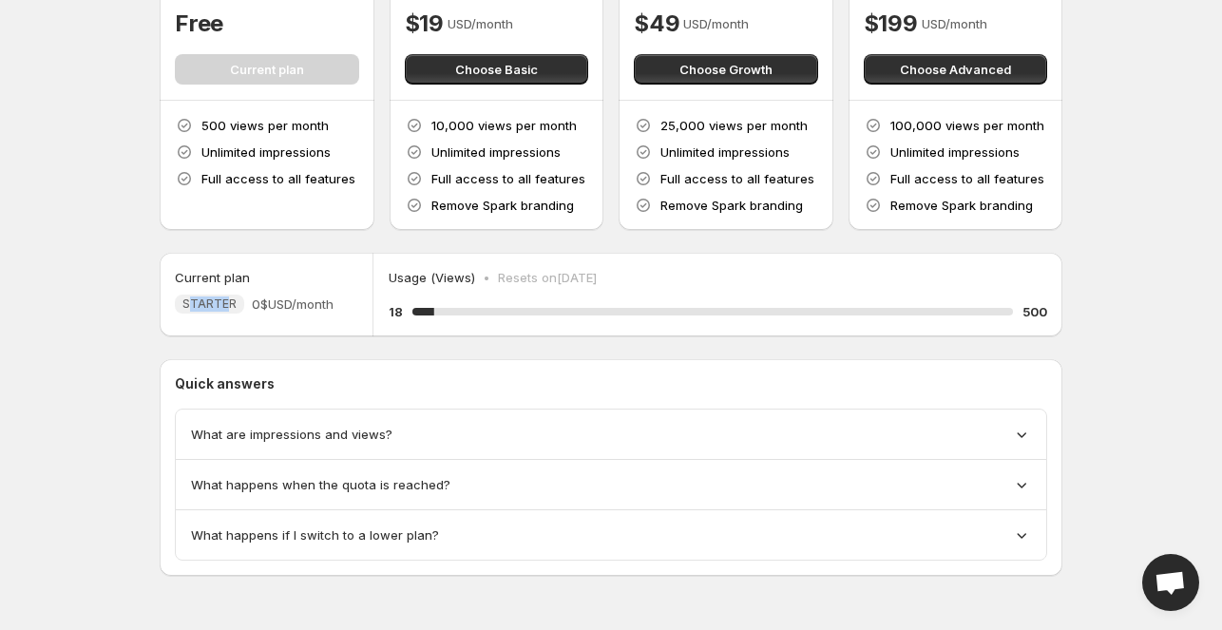
drag, startPoint x: 186, startPoint y: 305, endPoint x: 247, endPoint y: 303, distance: 60.9
click at [227, 305] on span "STARTER" at bounding box center [209, 304] width 54 height 15
click at [252, 303] on span "0$ USD/month" at bounding box center [293, 304] width 82 height 19
drag, startPoint x: 259, startPoint y: 301, endPoint x: 331, endPoint y: 291, distance: 73.0
click at [331, 291] on div "Current plan STARTER 0$ USD/month" at bounding box center [266, 291] width 182 height 46
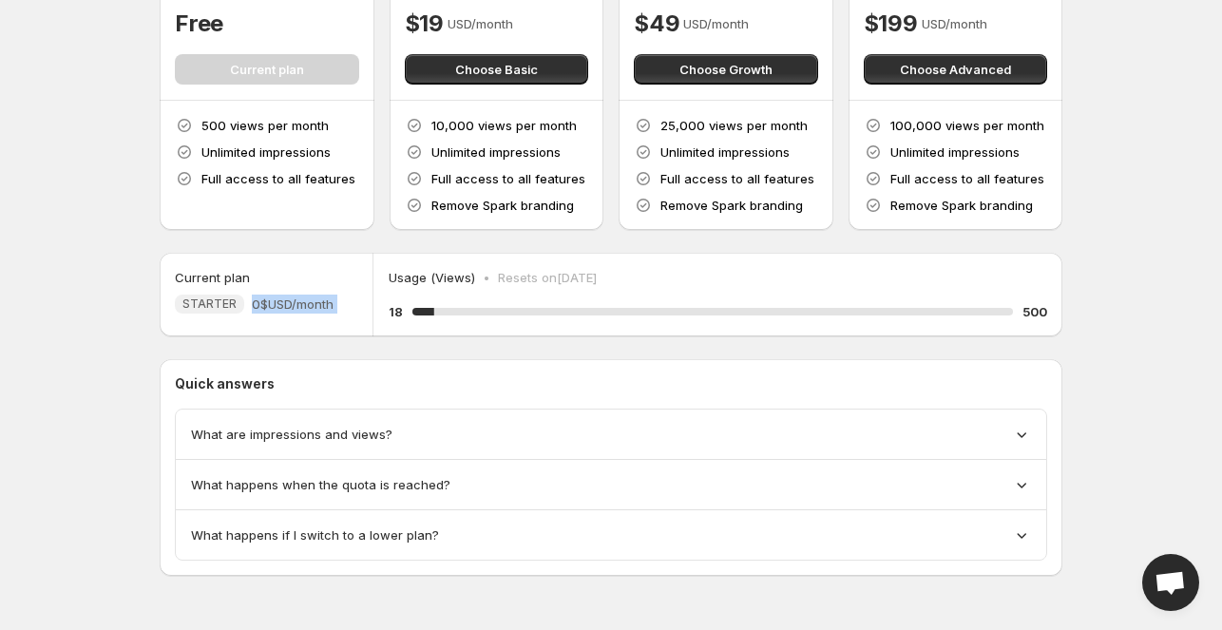
click at [322, 291] on div "Current plan STARTER 0$ USD/month" at bounding box center [266, 291] width 182 height 46
click at [281, 440] on span "What are impressions and views?" at bounding box center [291, 434] width 201 height 19
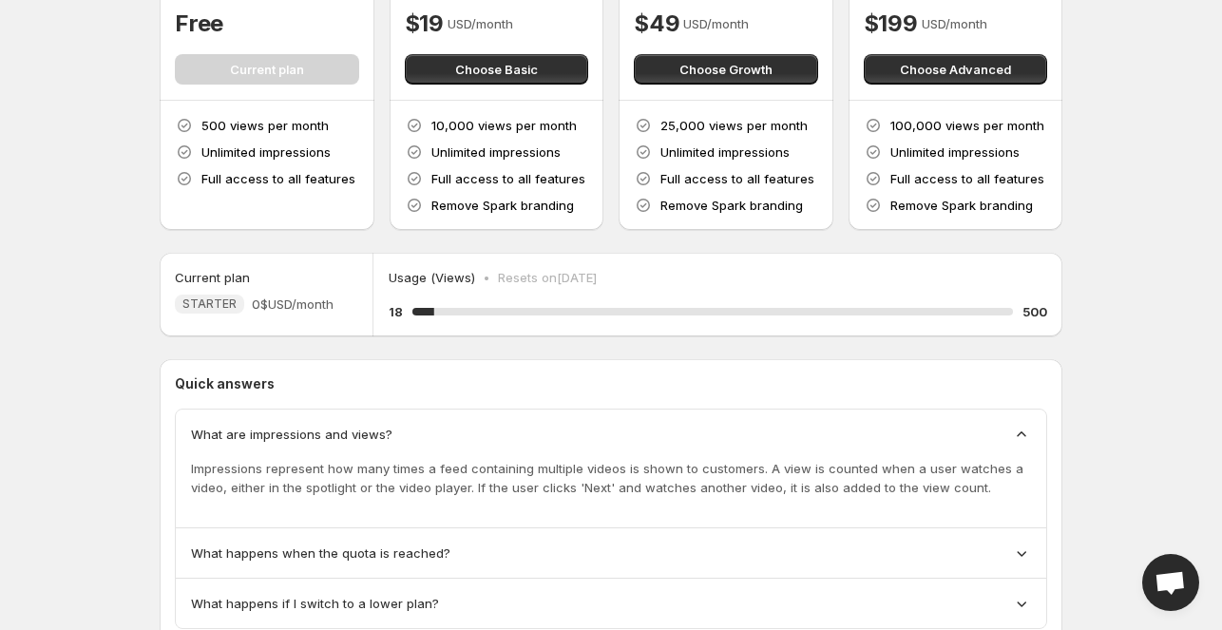
scroll to position [238, 0]
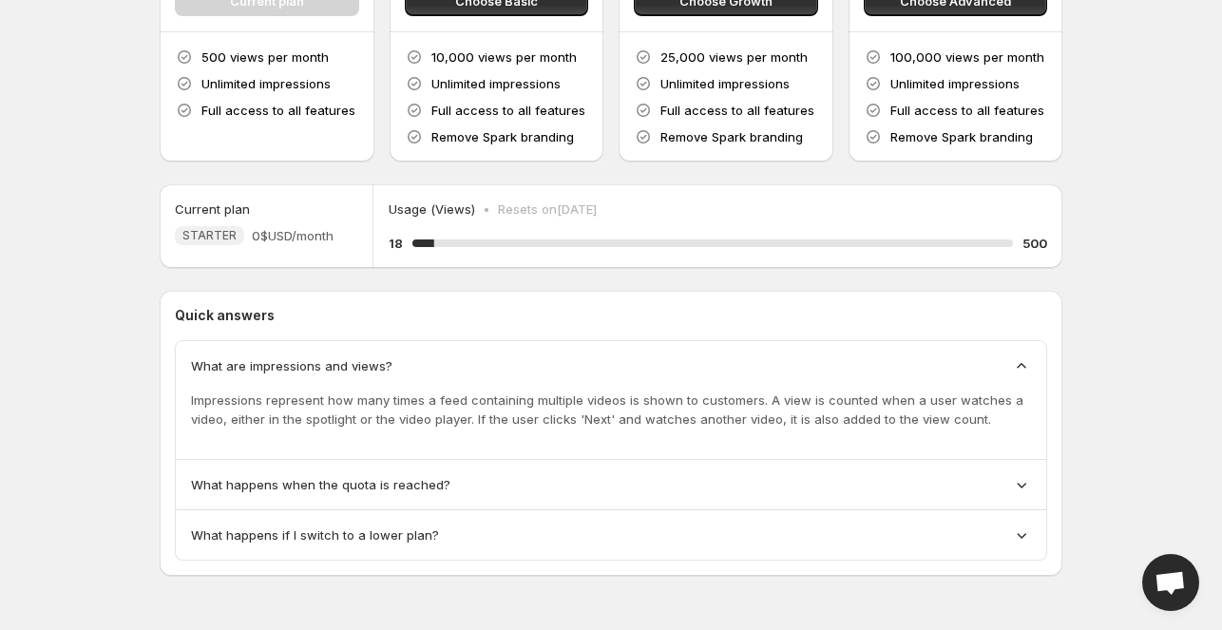
click at [391, 487] on span "What happens when the quota is reached?" at bounding box center [320, 484] width 259 height 19
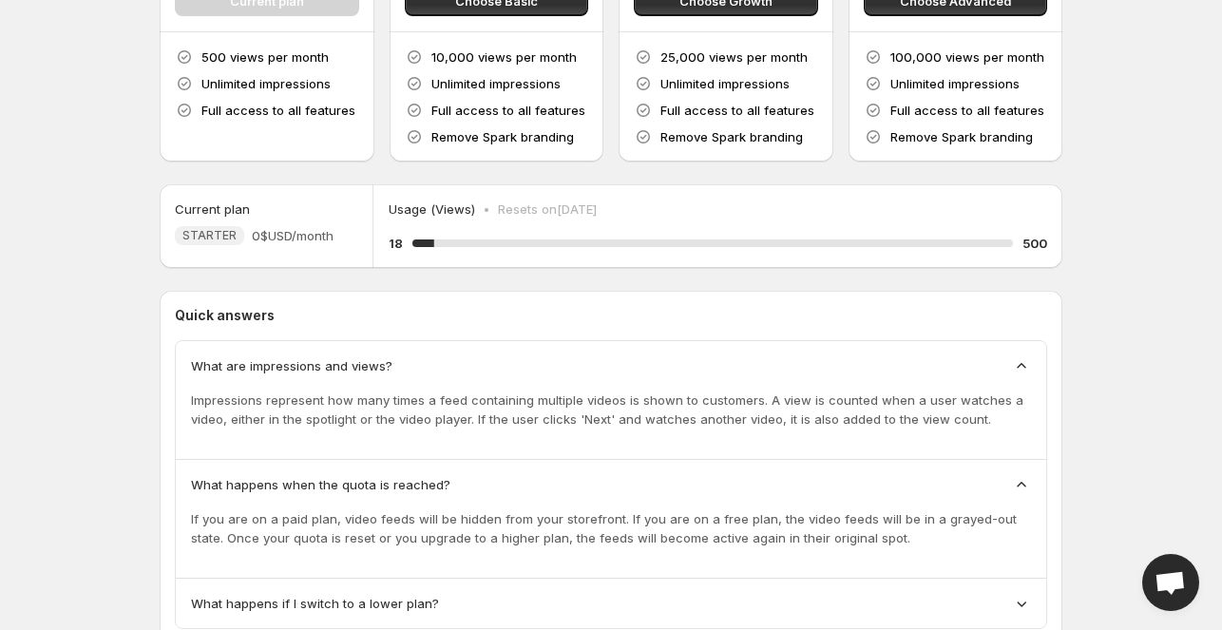
click at [384, 480] on span "What happens when the quota is reached?" at bounding box center [320, 484] width 259 height 19
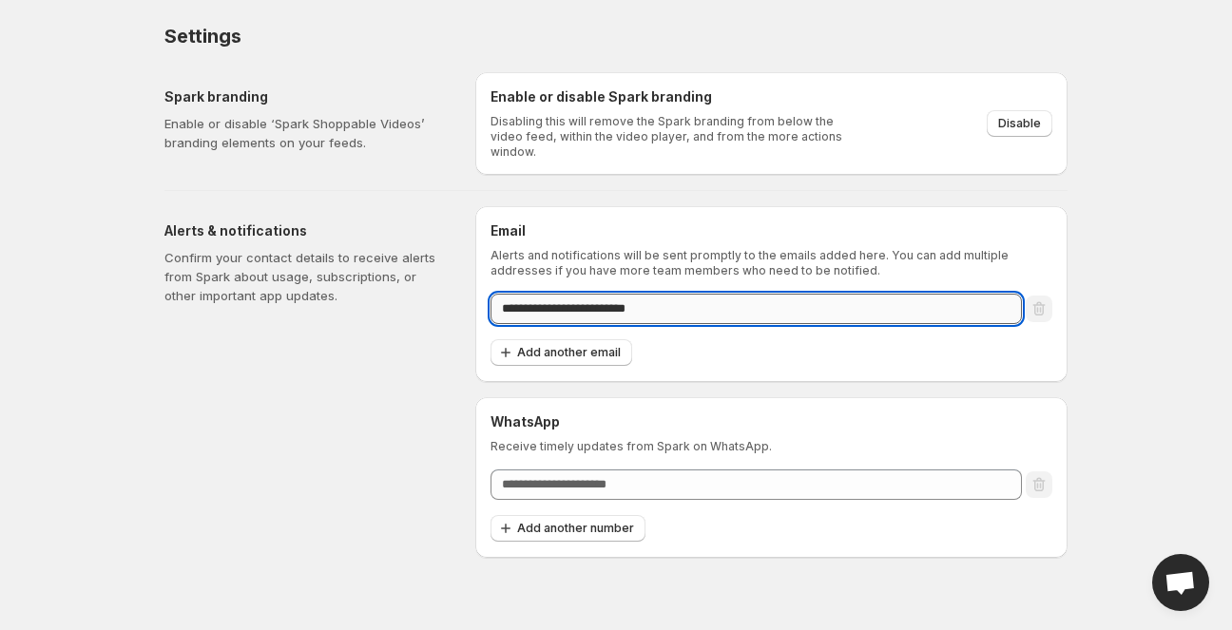
click at [591, 309] on input "**********" at bounding box center [755, 309] width 531 height 30
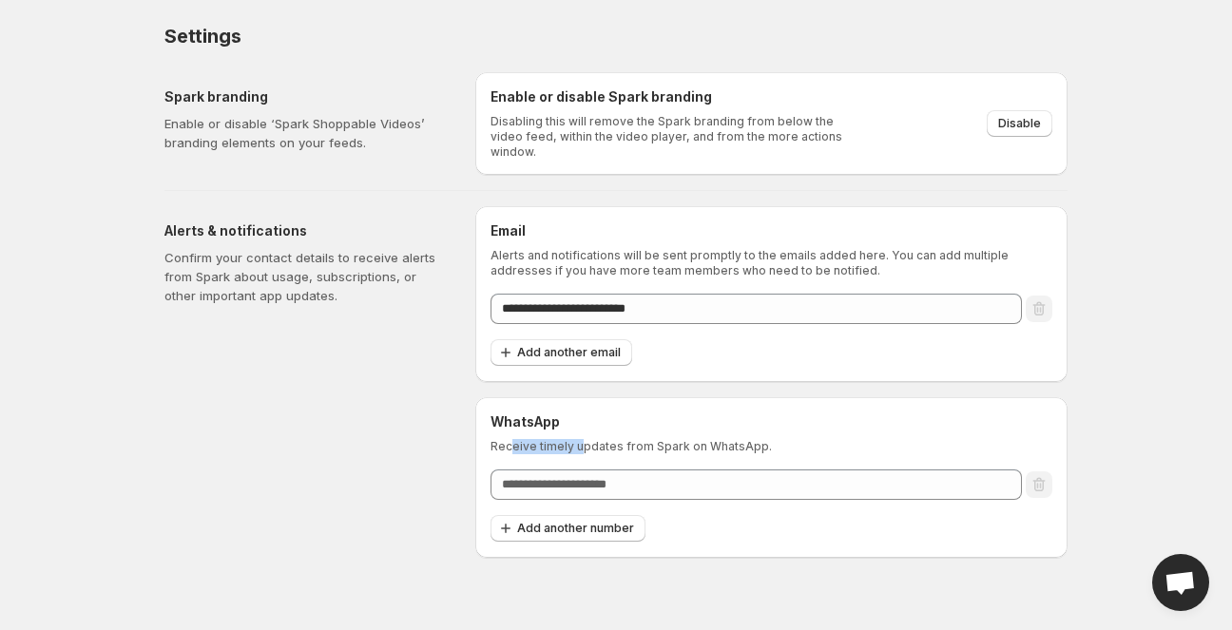
drag, startPoint x: 509, startPoint y: 441, endPoint x: 601, endPoint y: 447, distance: 91.4
click at [580, 445] on p "Receive timely updates from Spark on WhatsApp." at bounding box center [771, 446] width 562 height 15
click at [615, 448] on div "WhatsApp Receive timely updates from Spark on WhatsApp. Add another number" at bounding box center [771, 477] width 562 height 130
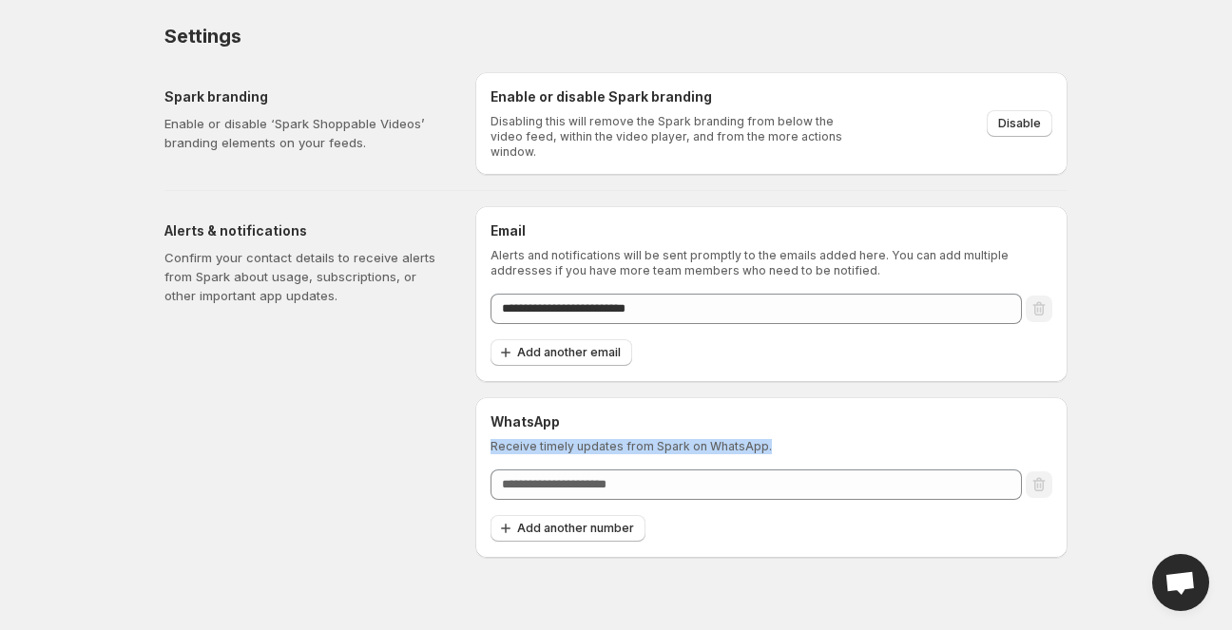
click at [608, 446] on p "Receive timely updates from Spark on WhatsApp." at bounding box center [771, 446] width 562 height 15
